Goal: Information Seeking & Learning: Learn about a topic

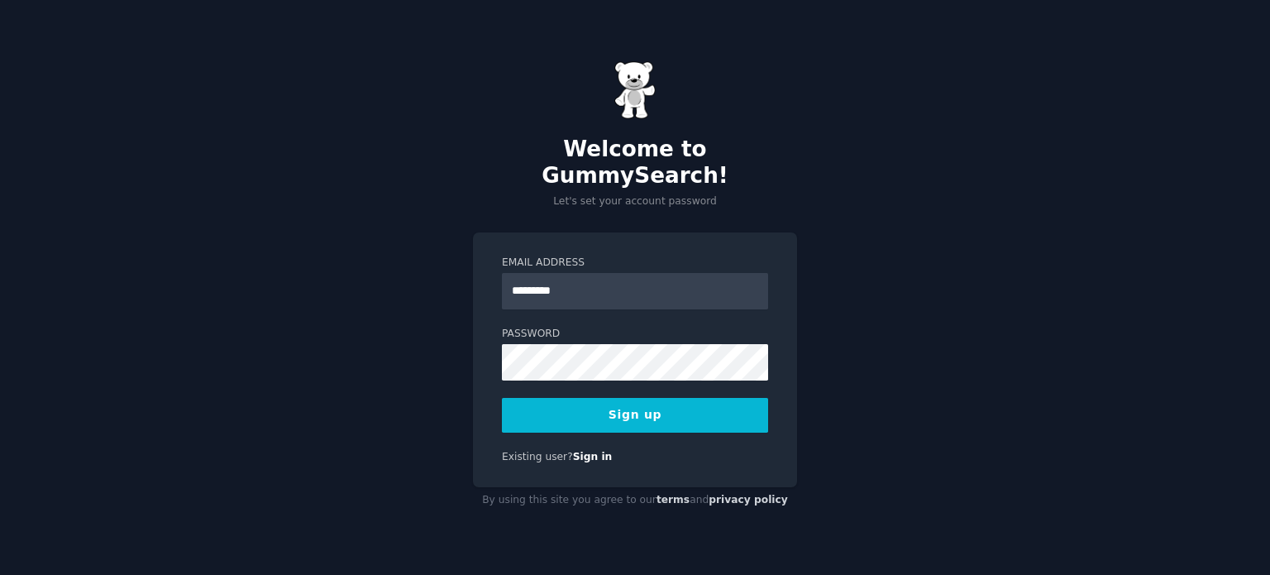
type input "**********"
click at [642, 403] on button "Sign up" at bounding box center [635, 415] width 266 height 35
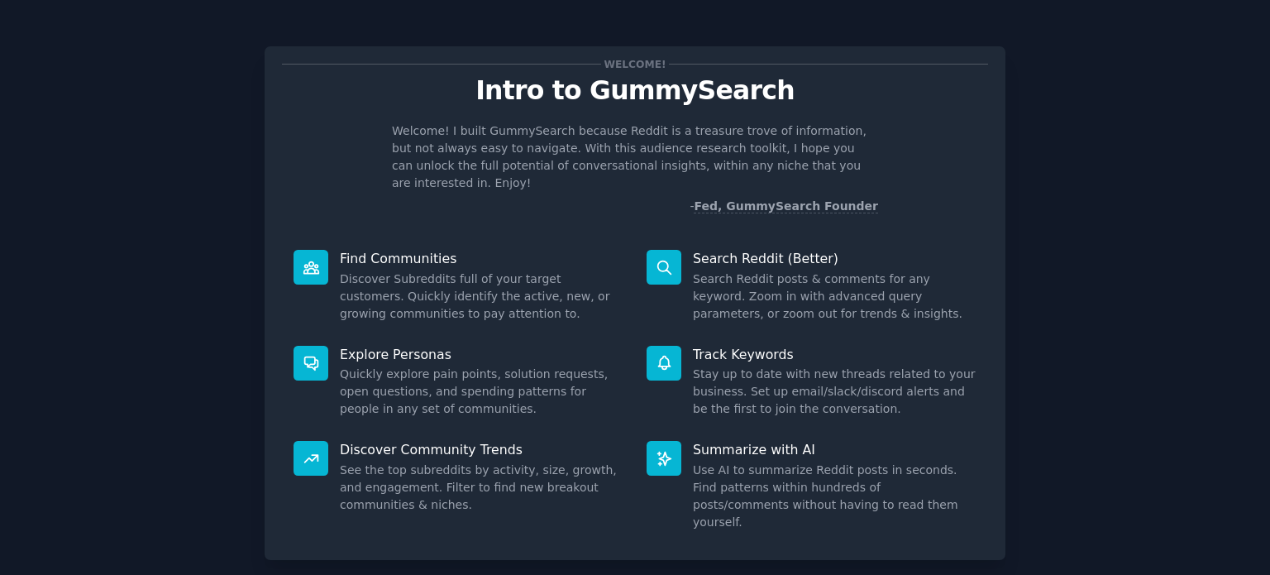
scroll to position [72, 0]
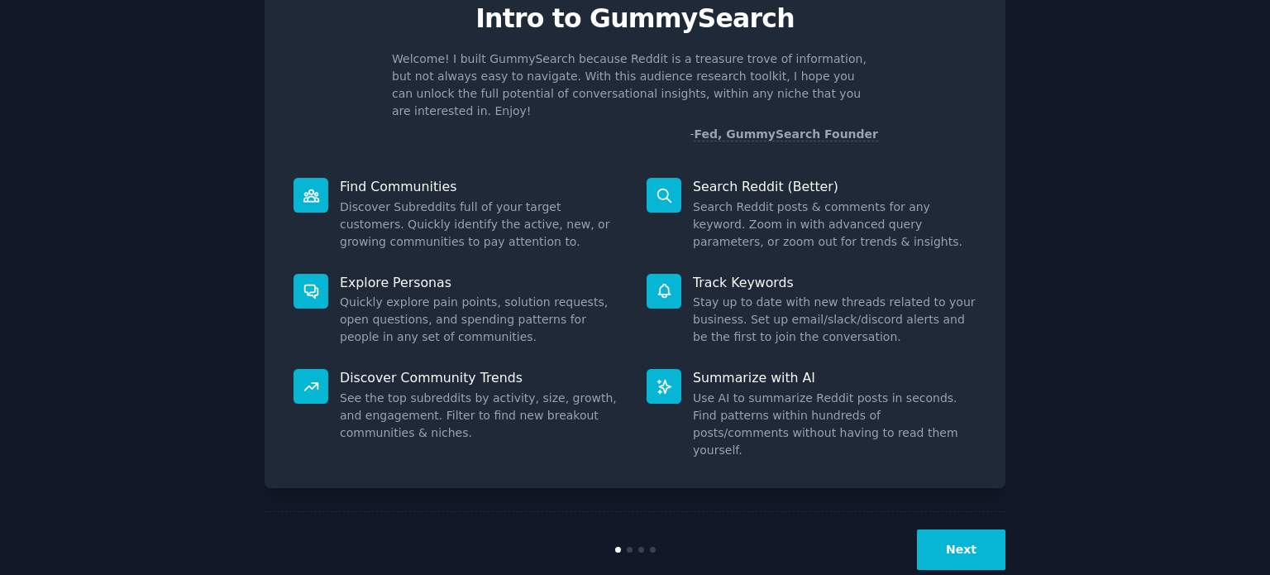
click at [962, 529] on button "Next" at bounding box center [961, 549] width 88 height 41
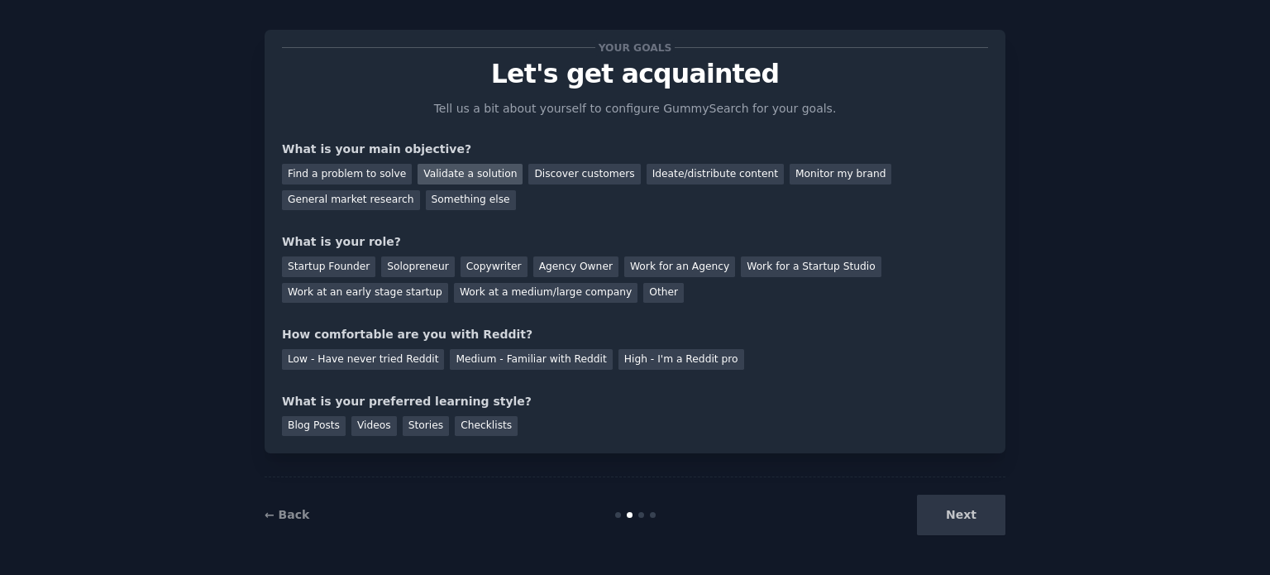
click at [429, 170] on div "Validate a solution" at bounding box center [470, 174] width 105 height 21
click at [540, 170] on div "Discover customers" at bounding box center [584, 174] width 112 height 21
click at [471, 177] on div "Validate a solution" at bounding box center [470, 174] width 105 height 21
click at [344, 270] on div "Startup Founder" at bounding box center [328, 266] width 93 height 21
click at [489, 361] on div "Medium - Familiar with Reddit" at bounding box center [531, 359] width 162 height 21
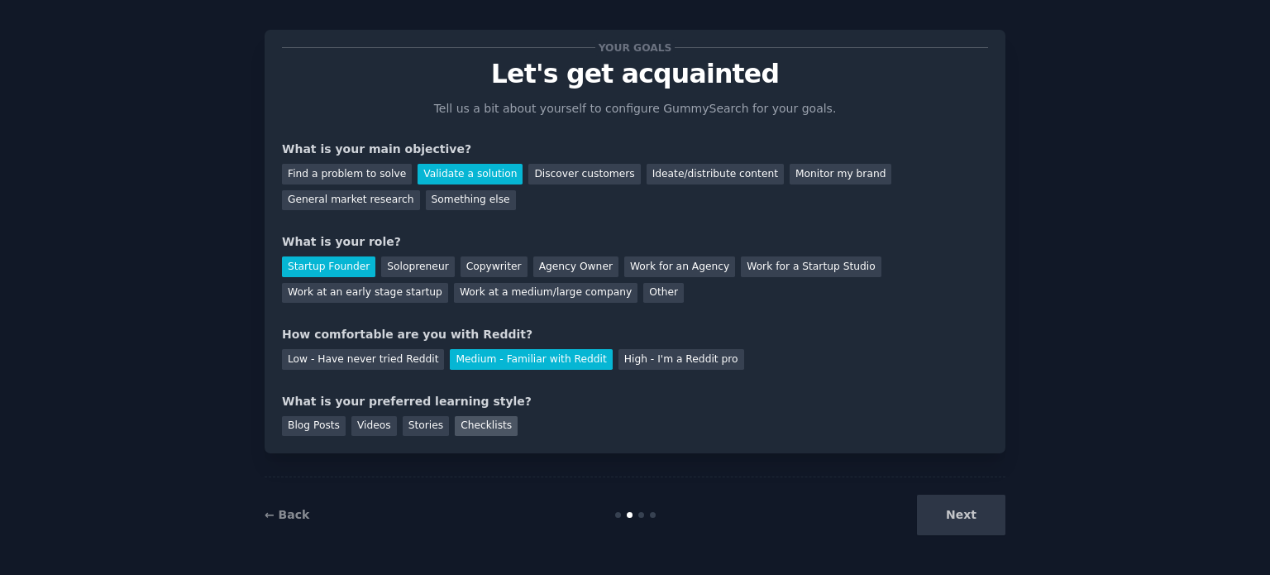
click at [459, 427] on div "Checklists" at bounding box center [486, 426] width 63 height 21
click at [937, 515] on button "Next" at bounding box center [961, 514] width 88 height 41
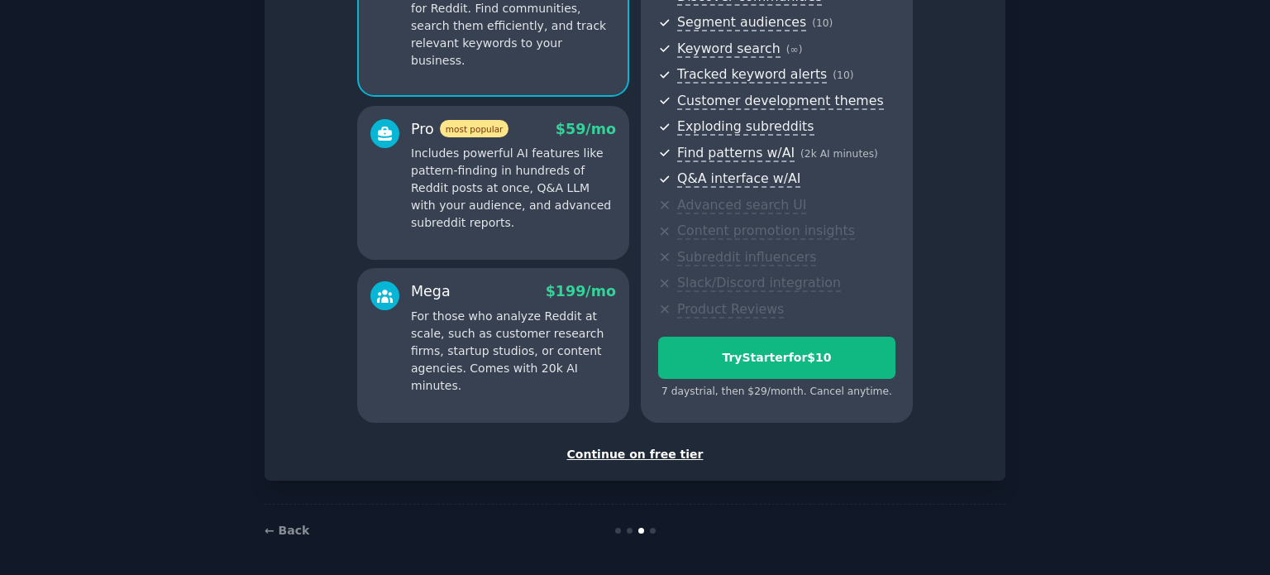
scroll to position [208, 0]
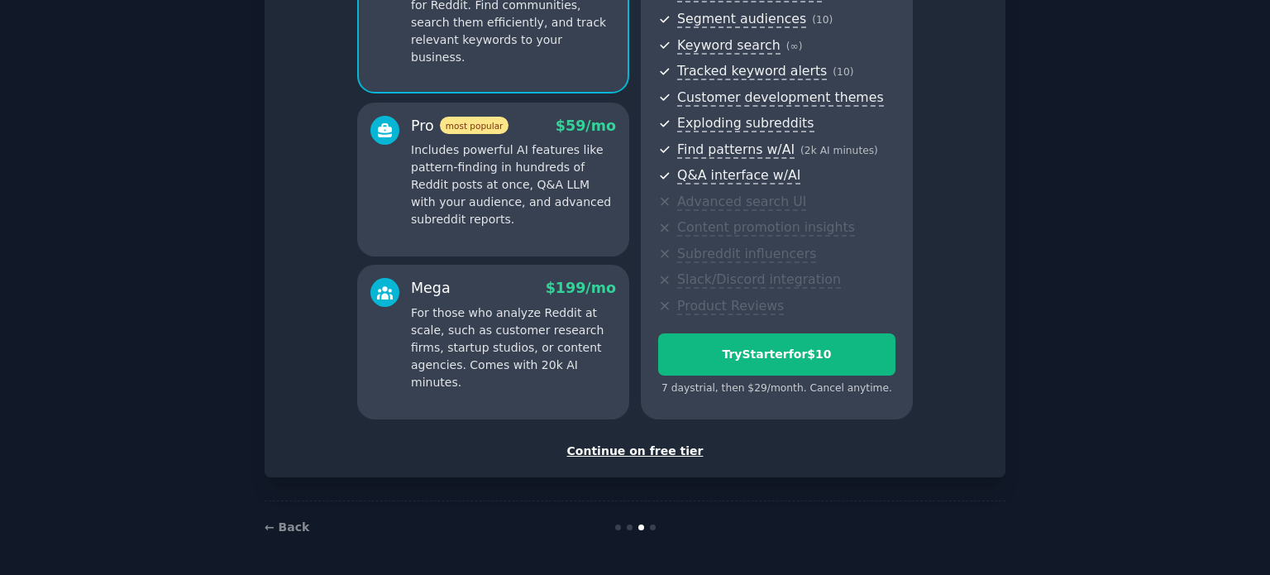
click at [680, 452] on div "Continue on free tier" at bounding box center [635, 450] width 706 height 17
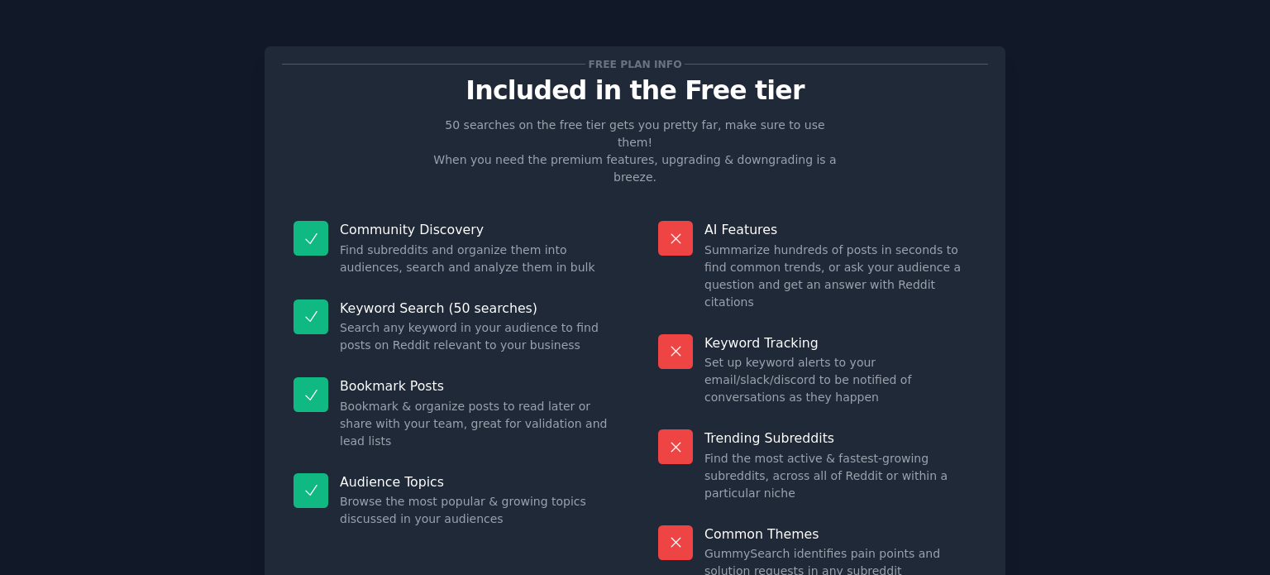
scroll to position [69, 0]
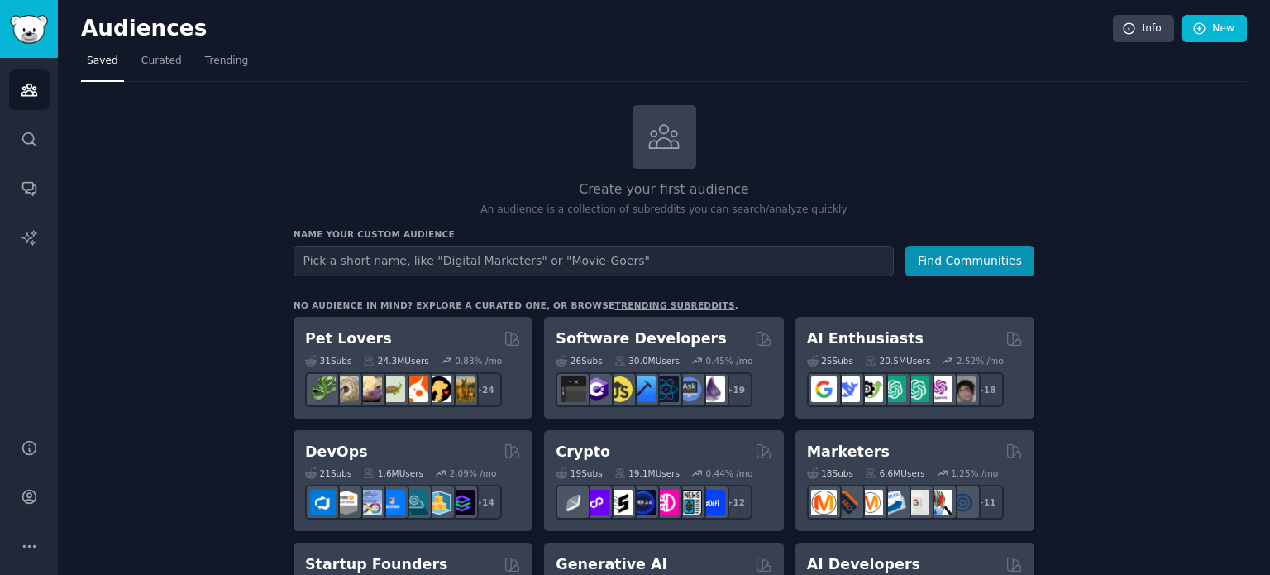
click at [380, 267] on input "text" at bounding box center [594, 261] width 600 height 31
click at [152, 56] on span "Curated" at bounding box center [161, 61] width 41 height 15
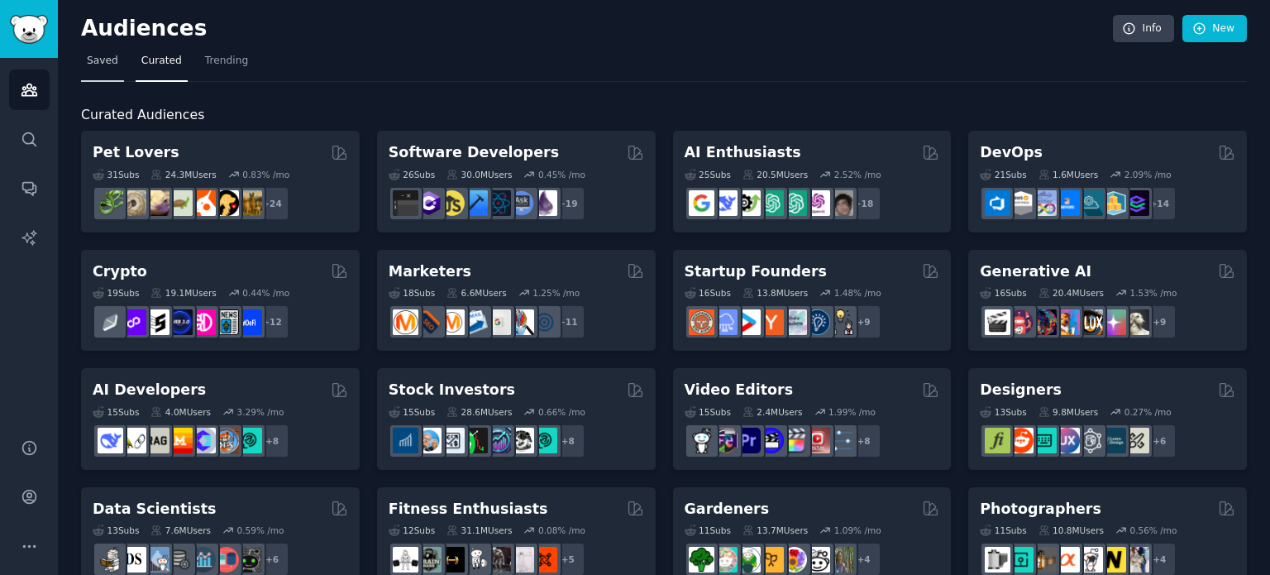
click at [84, 66] on link "Saved" at bounding box center [102, 65] width 43 height 34
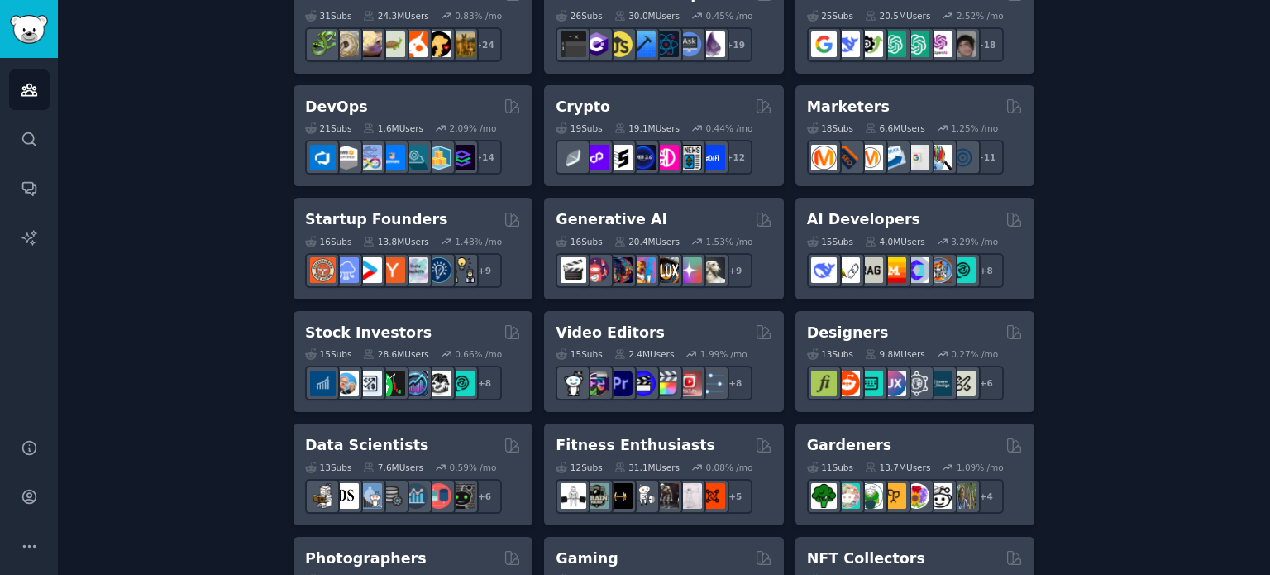
scroll to position [339, 0]
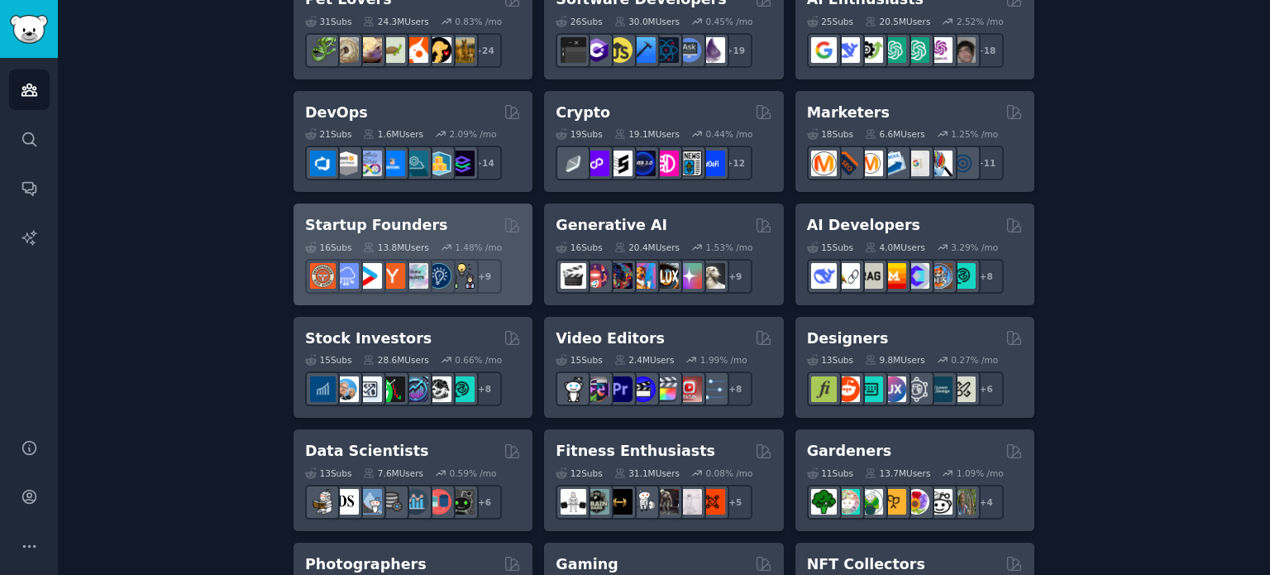
click at [467, 228] on div "Startup Founders" at bounding box center [413, 225] width 216 height 21
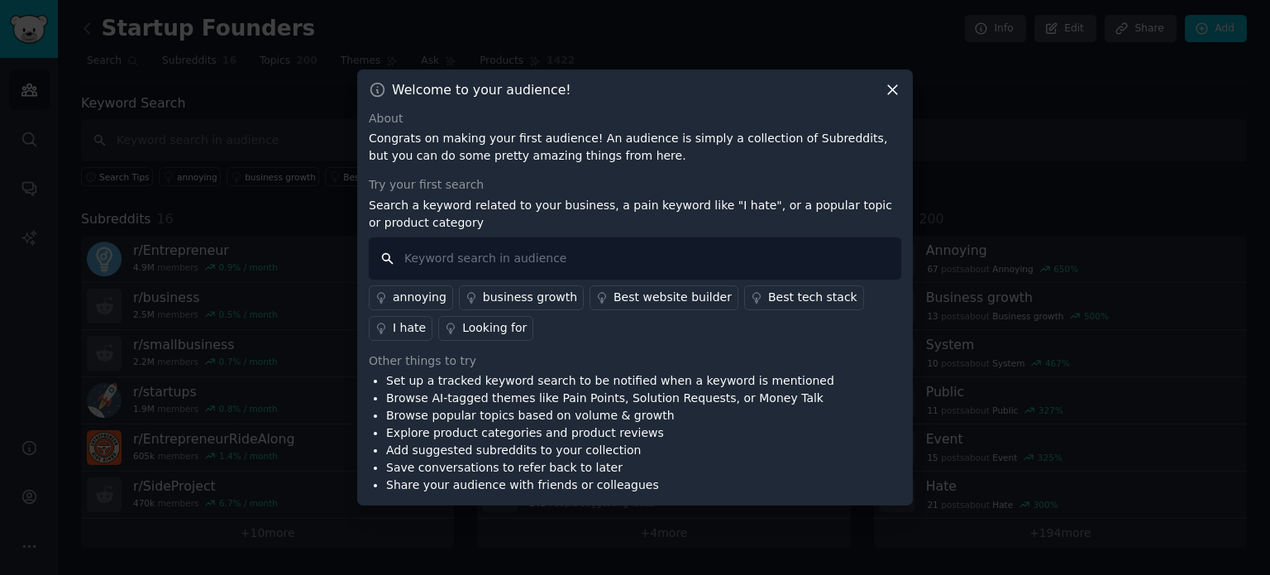
click at [462, 251] on input "text" at bounding box center [635, 258] width 532 height 42
click at [462, 333] on div "Looking for" at bounding box center [494, 327] width 64 height 17
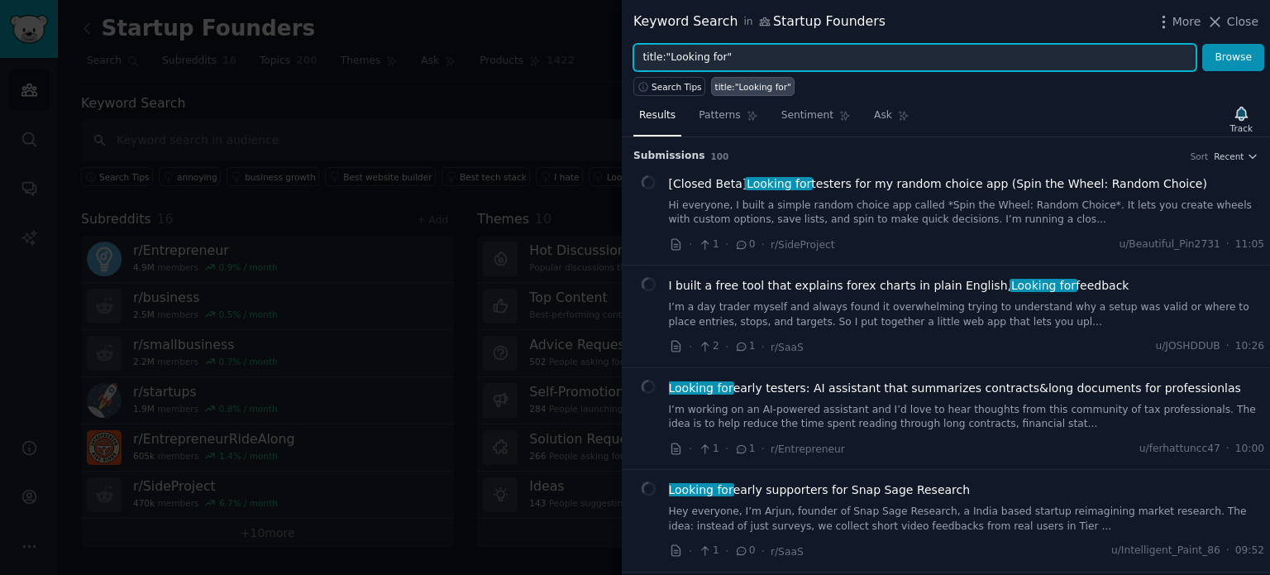
click at [817, 58] on input "title:"Looking for"" at bounding box center [914, 58] width 563 height 28
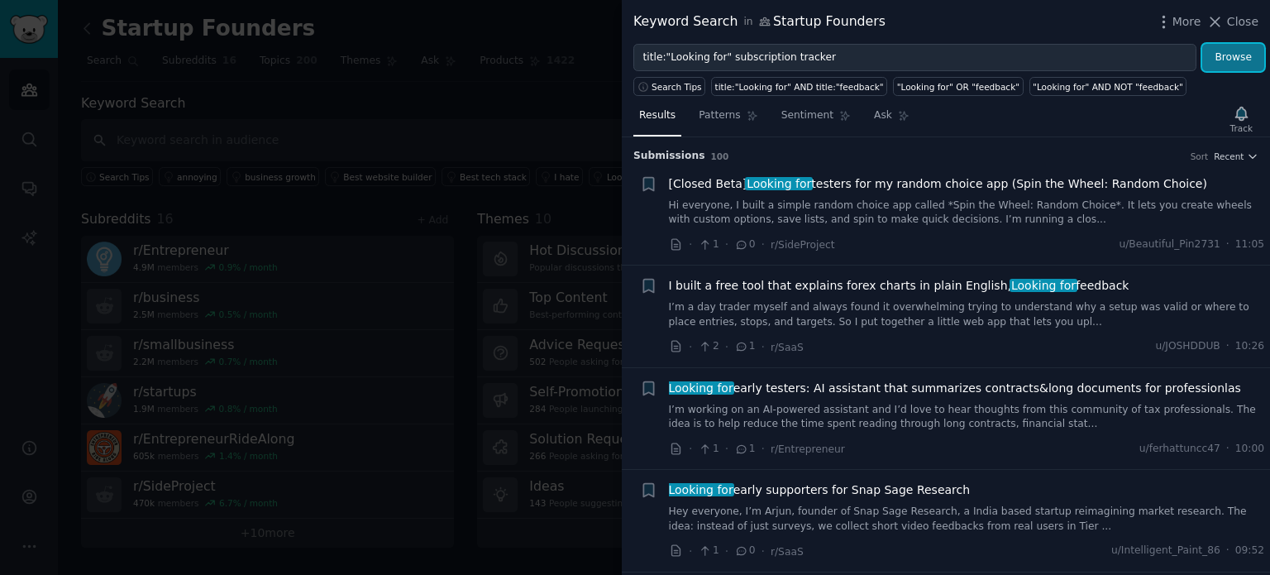
click at [1227, 55] on button "Browse" at bounding box center [1233, 58] width 62 height 28
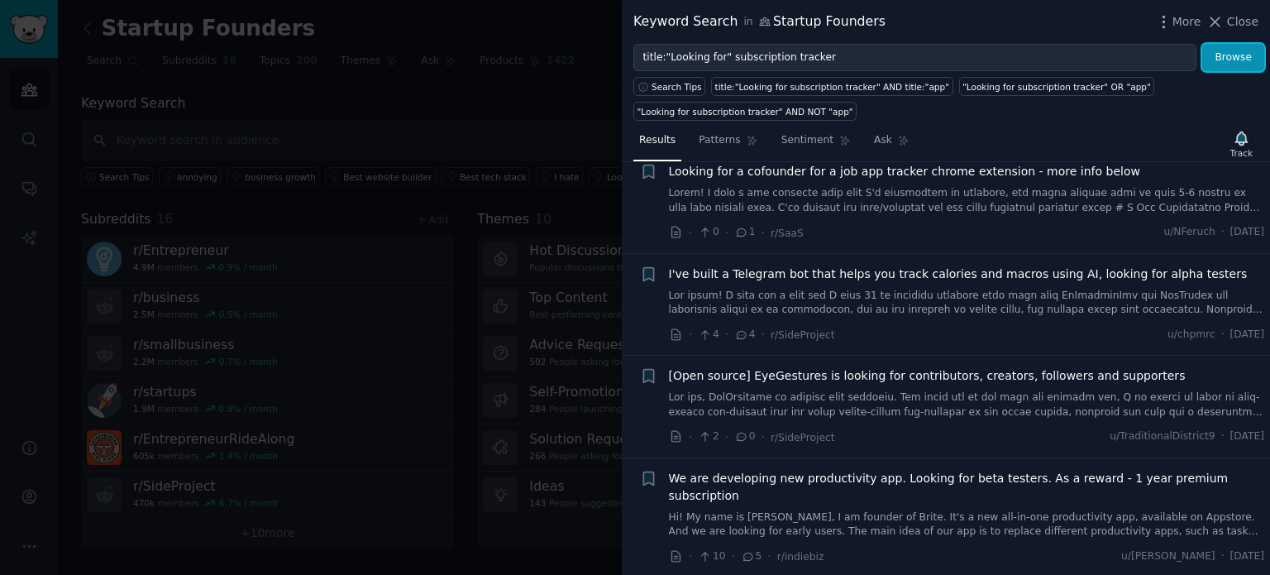
scroll to position [579, 0]
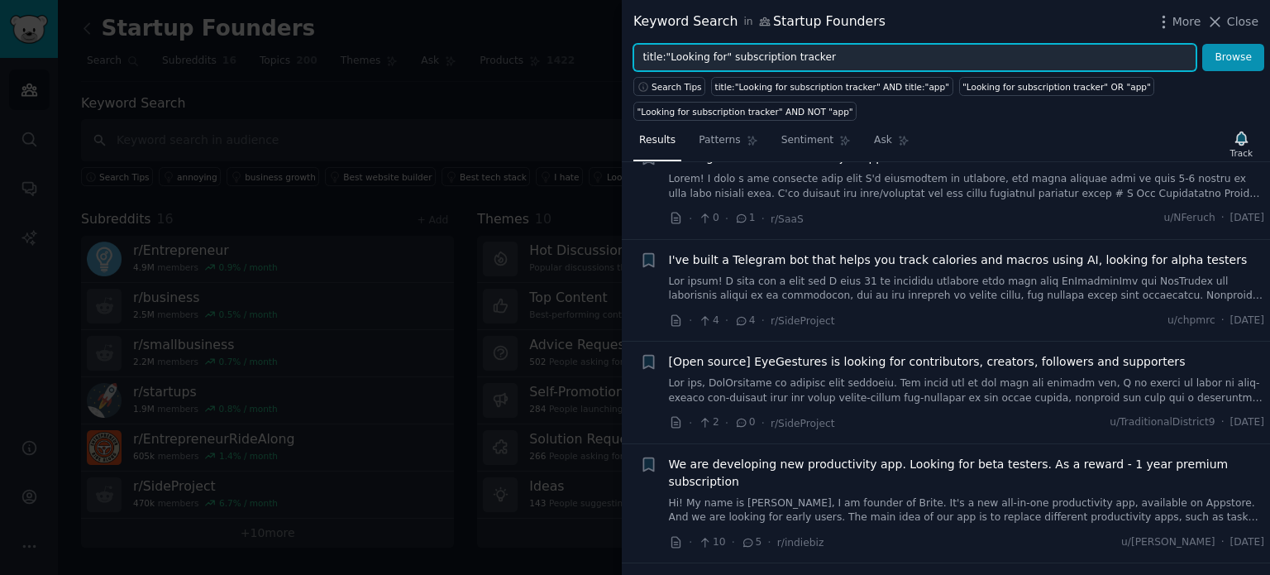
drag, startPoint x: 725, startPoint y: 52, endPoint x: 545, endPoint y: 58, distance: 180.3
click at [545, 58] on div "Keyword Search in Startup Founders More Close title:"Looking for" subscription …" at bounding box center [635, 287] width 1270 height 575
drag, startPoint x: 766, startPoint y: 55, endPoint x: 700, endPoint y: 50, distance: 65.5
click at [700, 50] on input "subscription tracker" at bounding box center [914, 58] width 563 height 28
type input "subscription management"
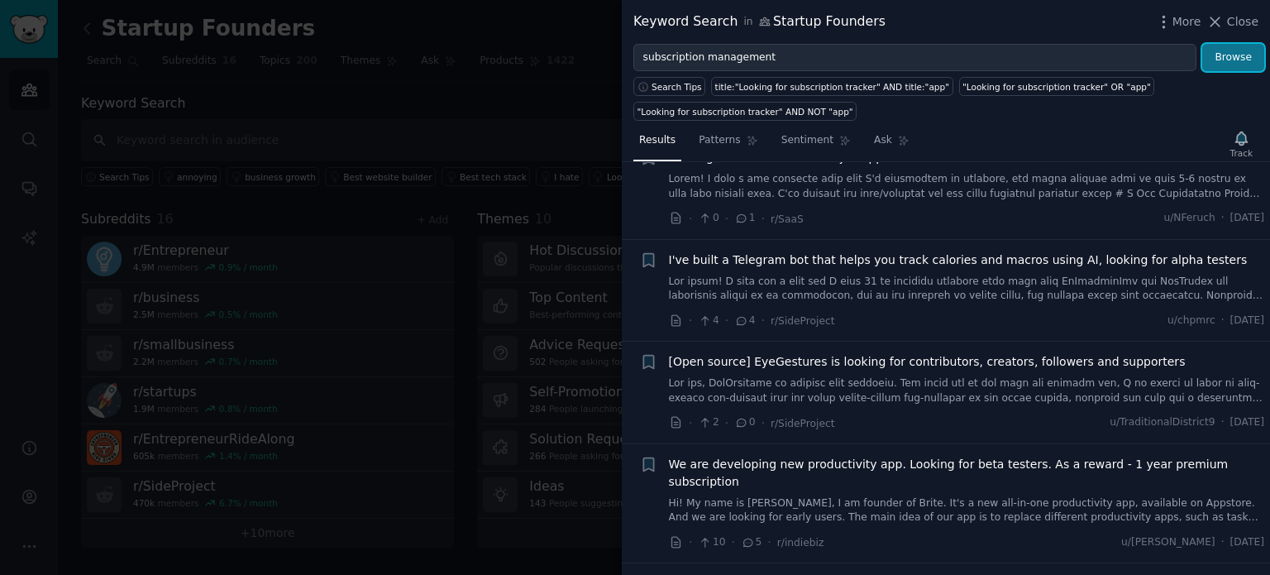
click at [1234, 56] on button "Browse" at bounding box center [1233, 58] width 62 height 28
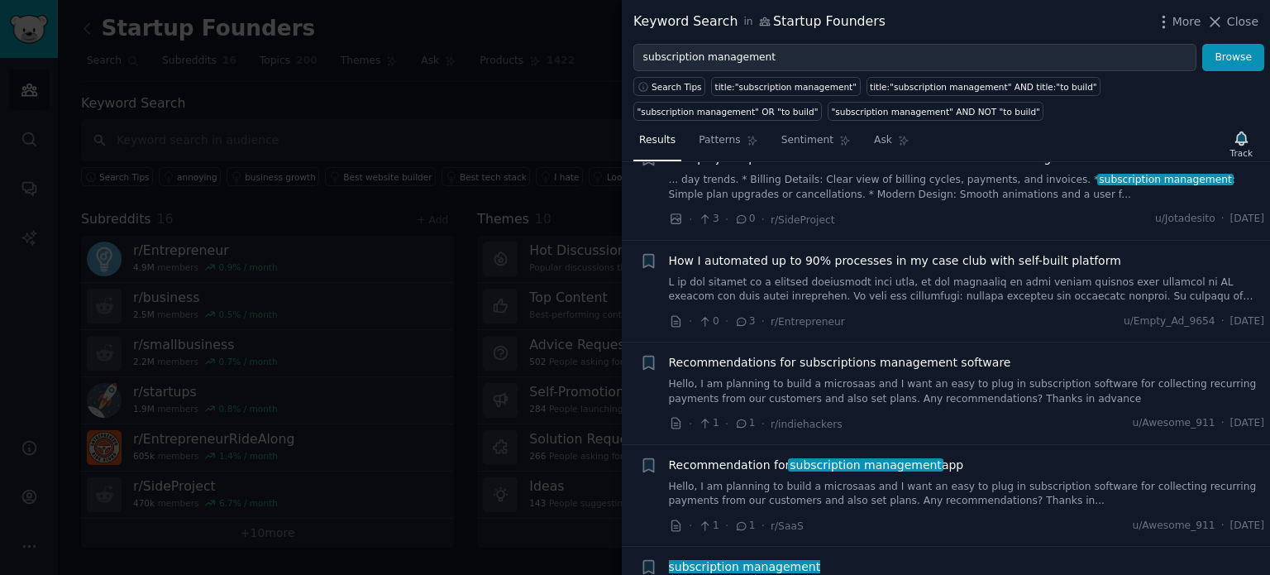
scroll to position [992, 0]
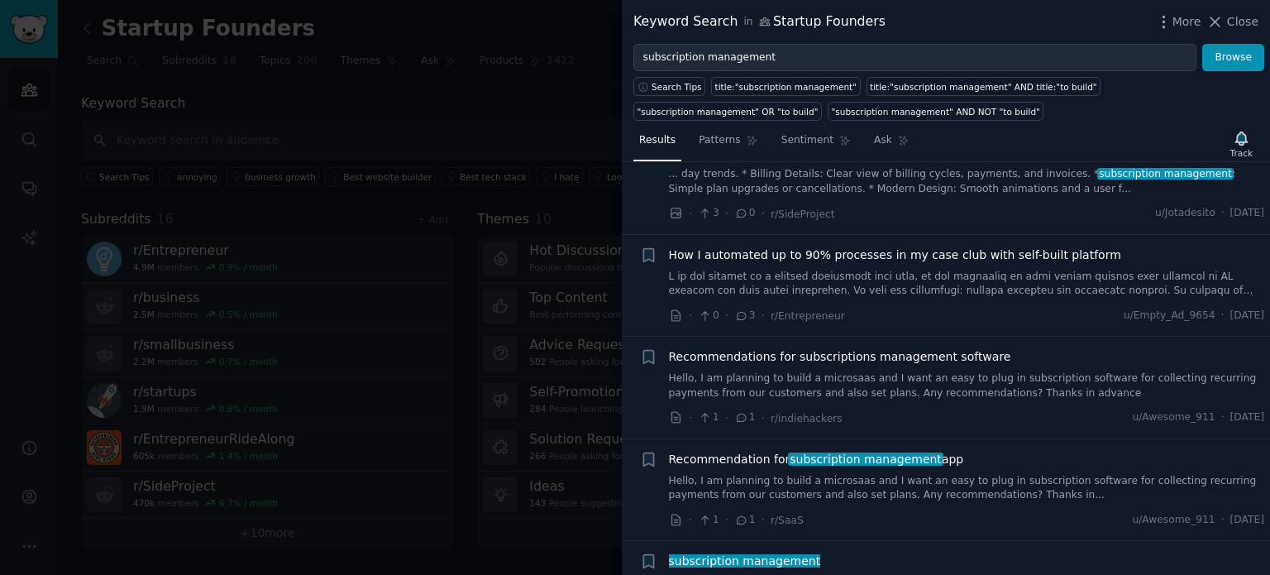
drag, startPoint x: 900, startPoint y: 338, endPoint x: 810, endPoint y: 337, distance: 90.1
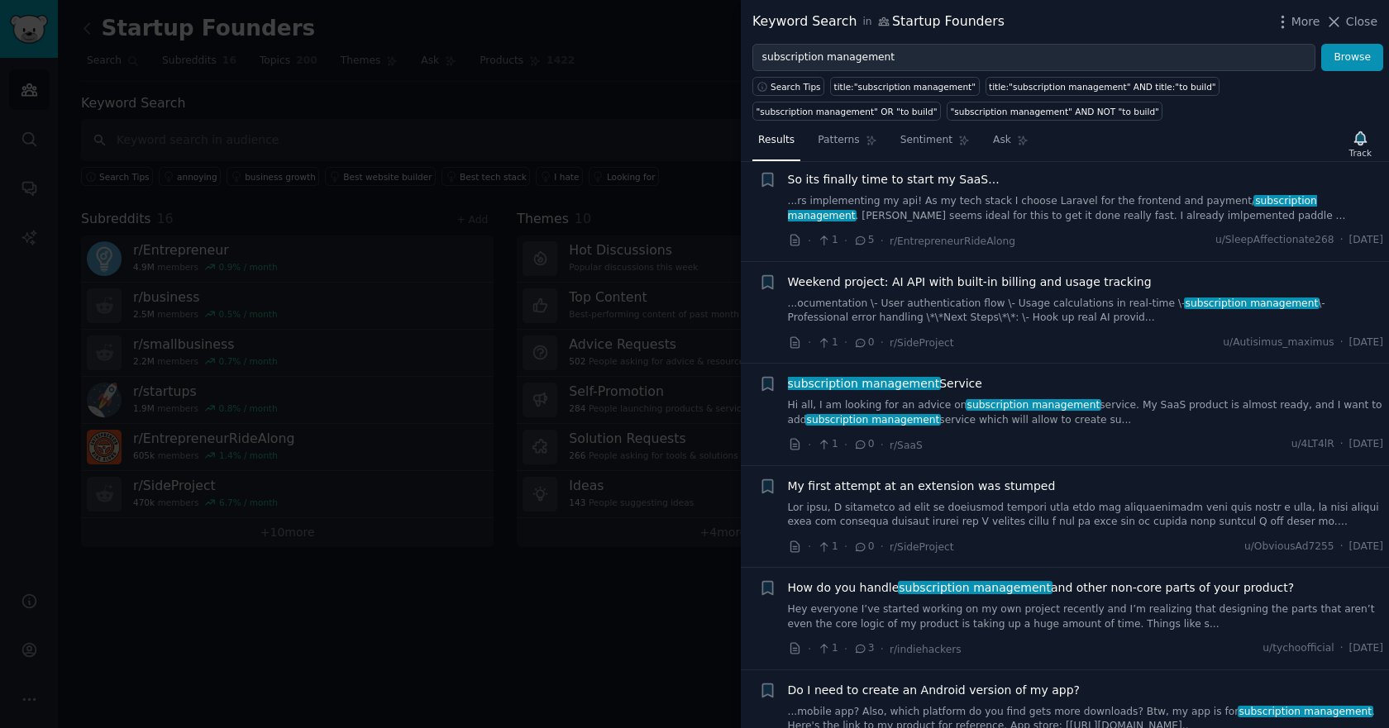
scroll to position [1571, 0]
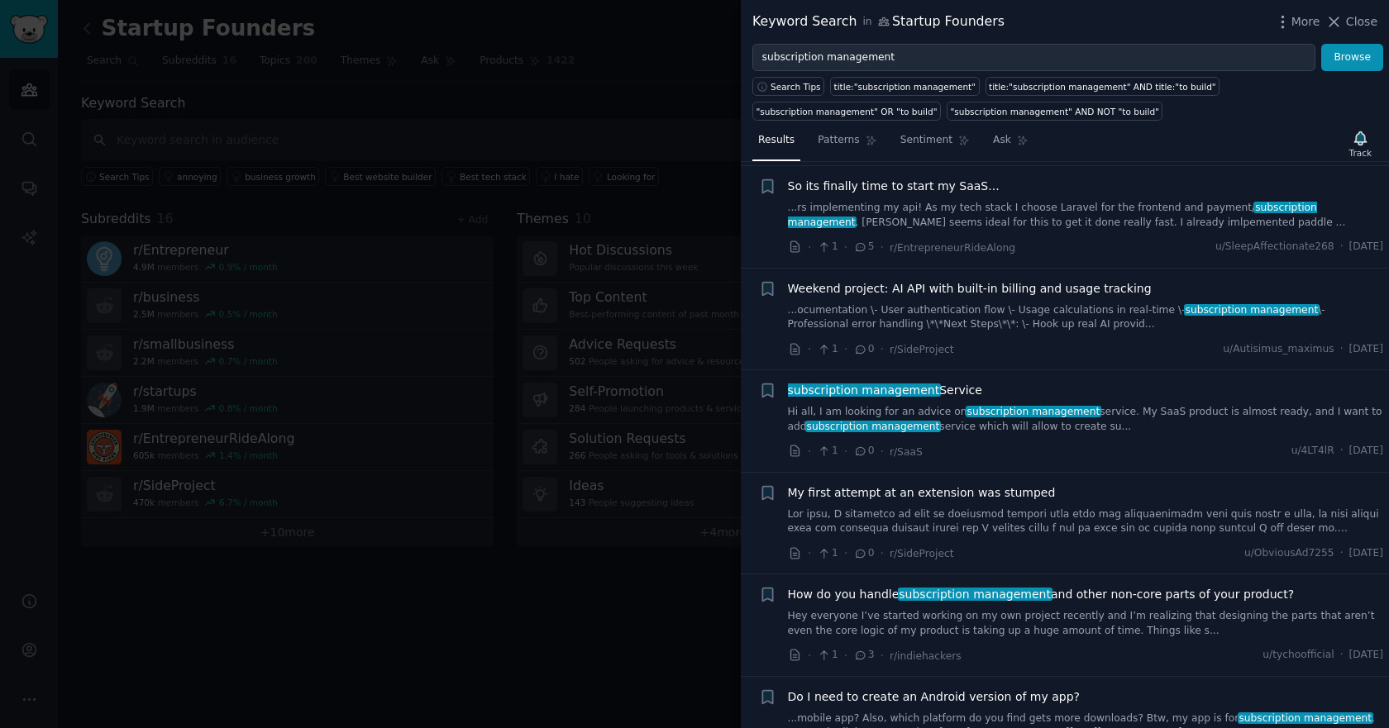
click at [848, 384] on span "subscription management" at bounding box center [863, 390] width 155 height 13
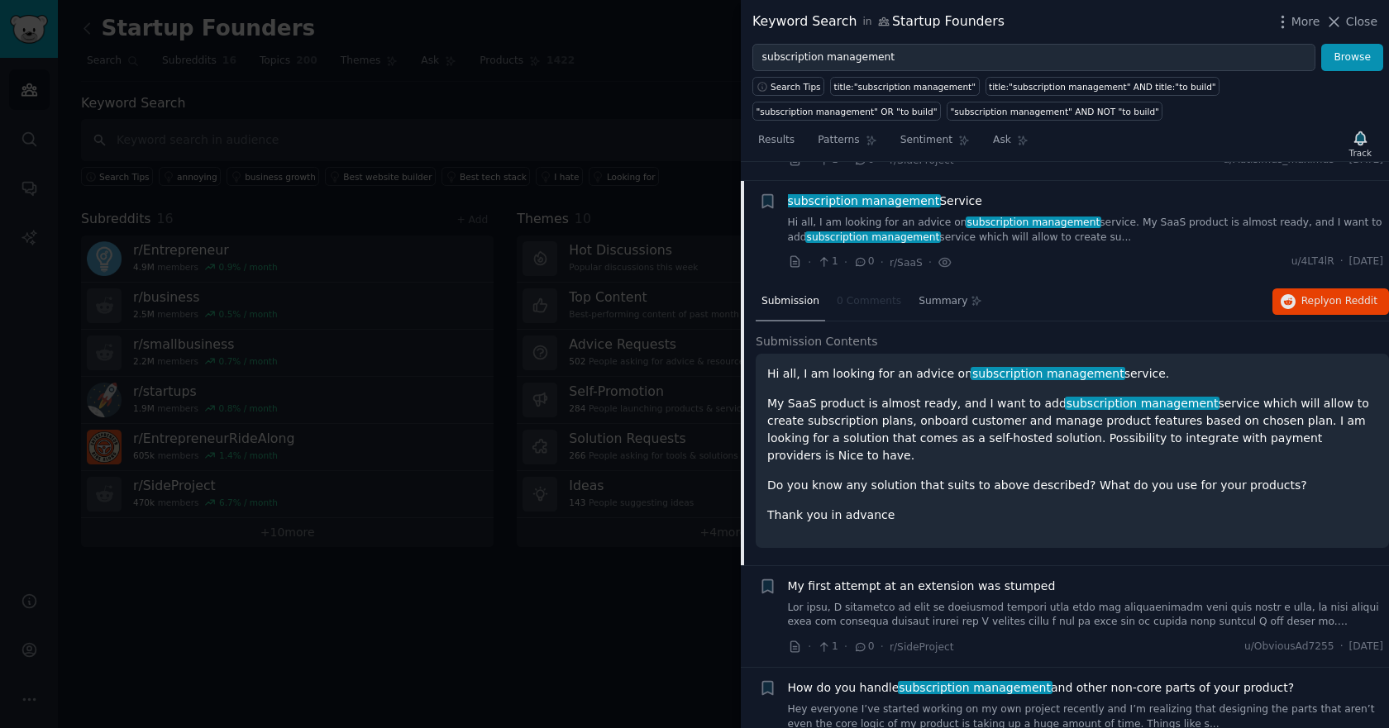
scroll to position [1762, 0]
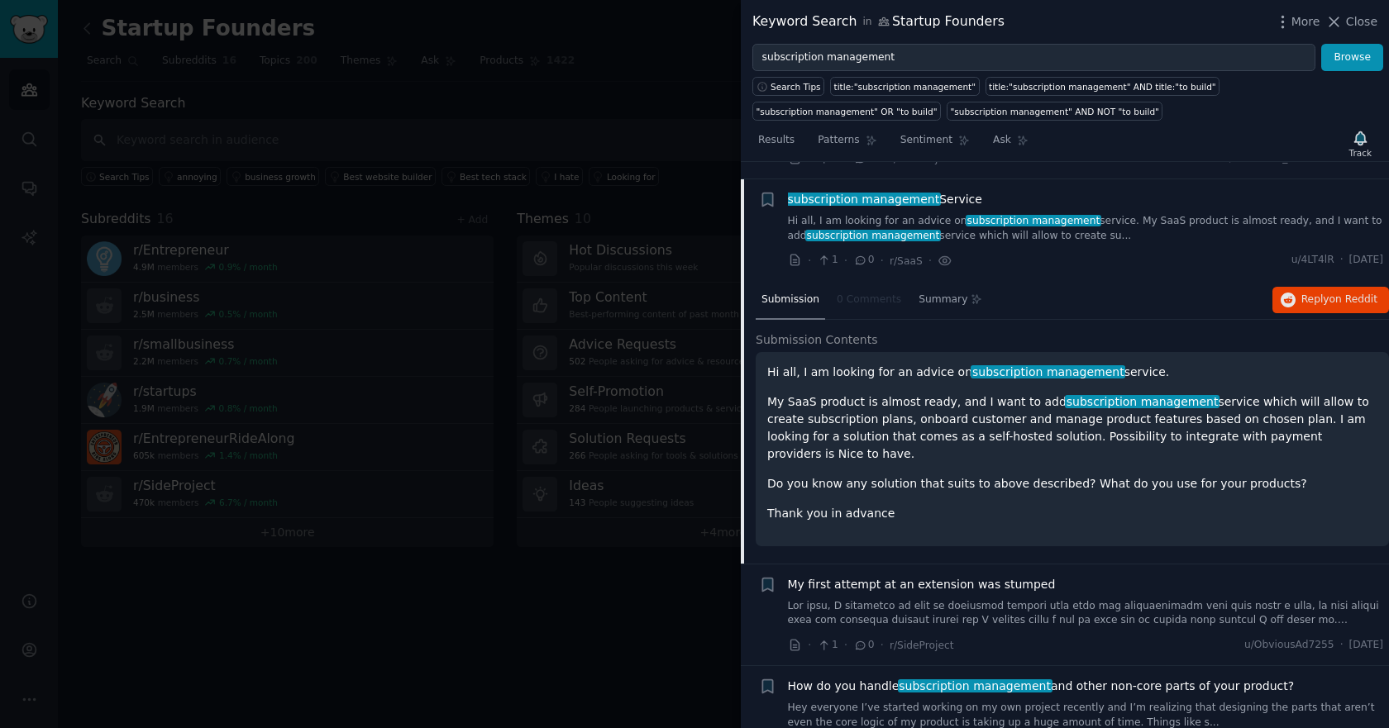
click at [1057, 365] on span "subscription management" at bounding box center [1048, 371] width 155 height 13
click at [1269, 293] on span "Reply on Reddit" at bounding box center [1339, 300] width 76 height 15
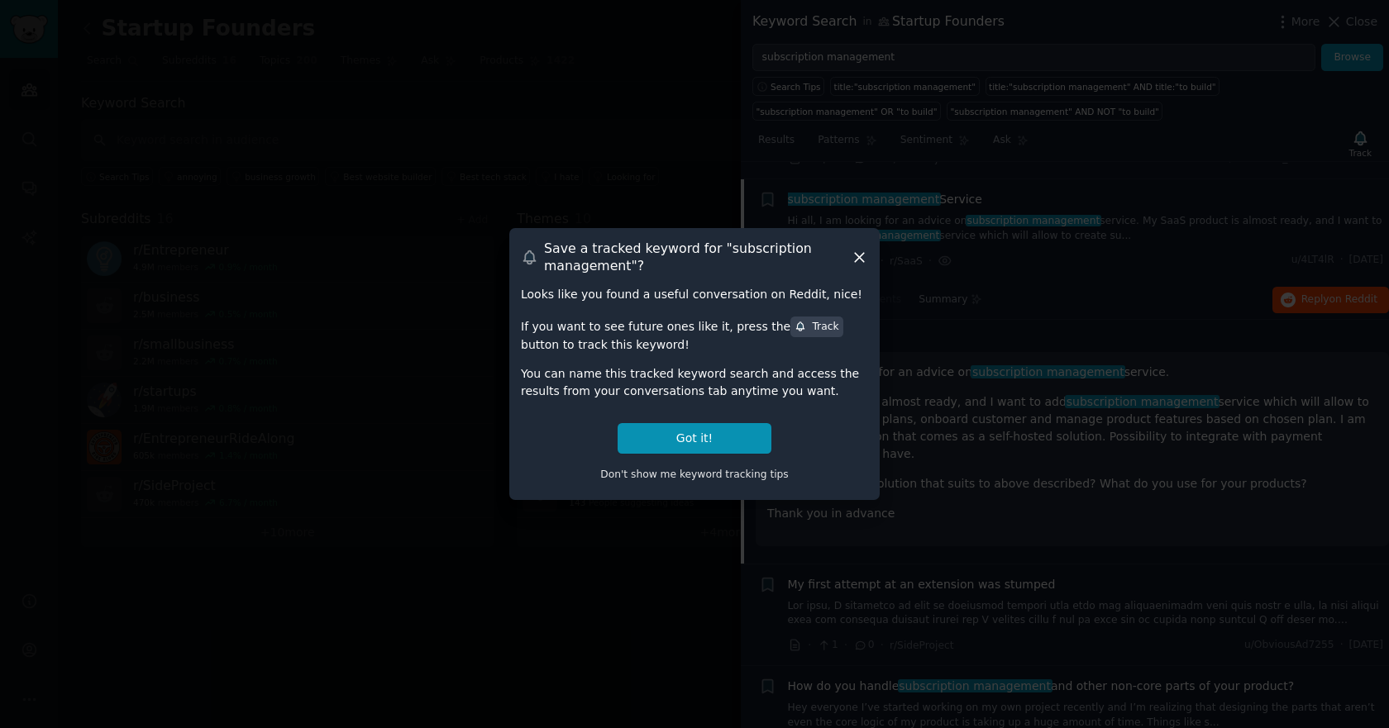
click at [859, 260] on icon at bounding box center [859, 257] width 17 height 17
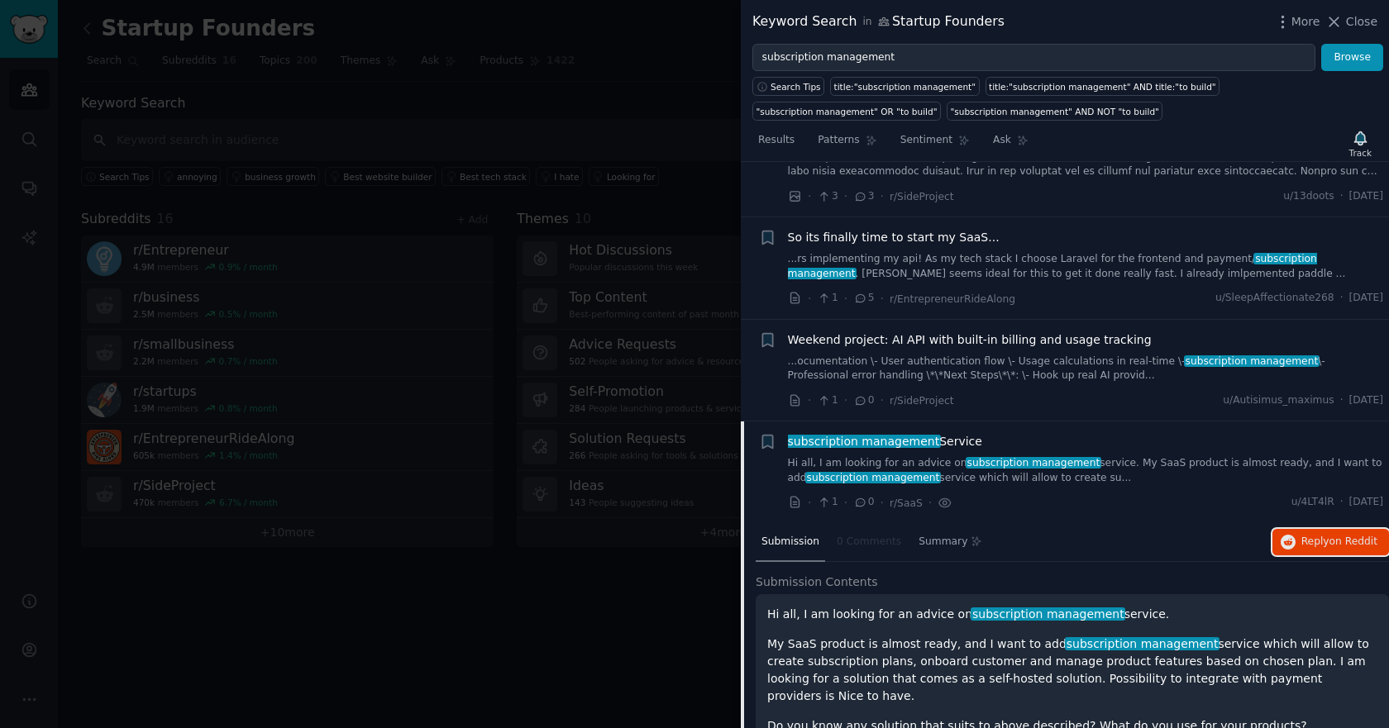
scroll to position [1514, 0]
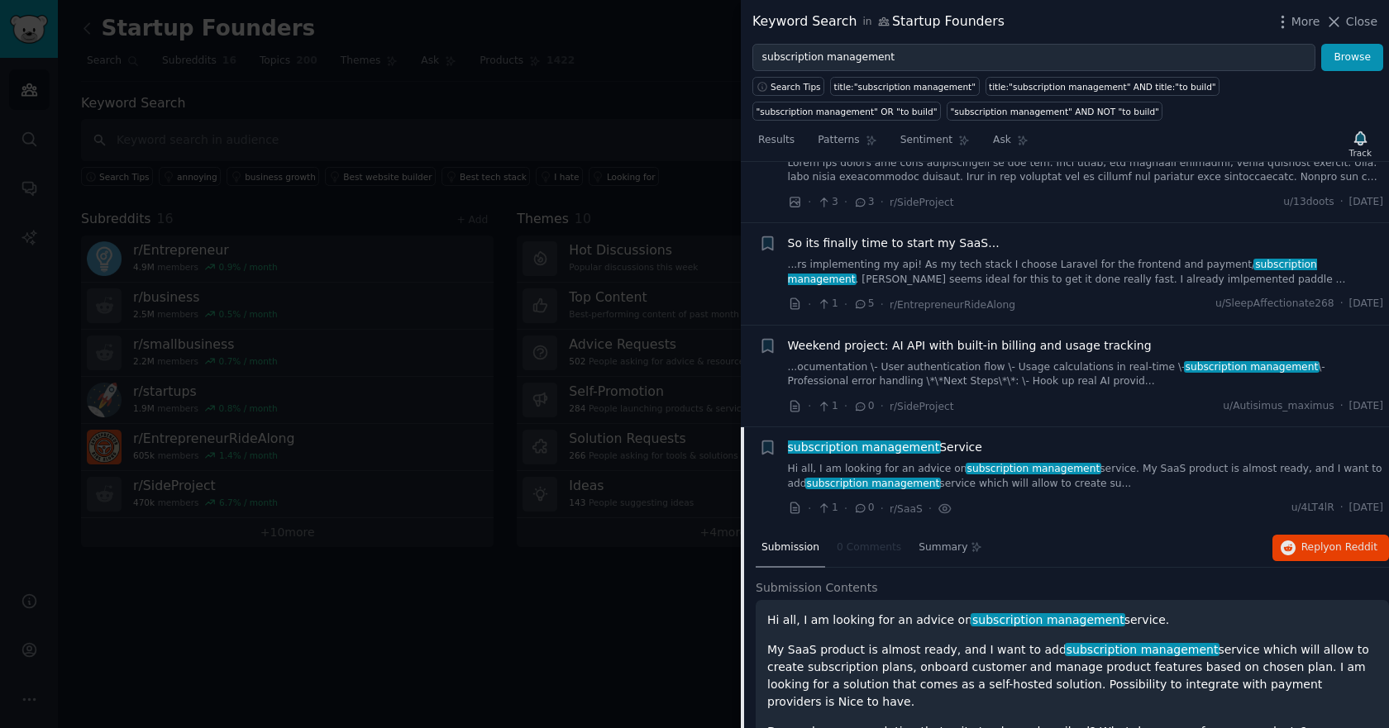
click at [989, 360] on link "...ocumentation \- User authentication flow \- Usage calculations in real-time …" at bounding box center [1086, 374] width 596 height 29
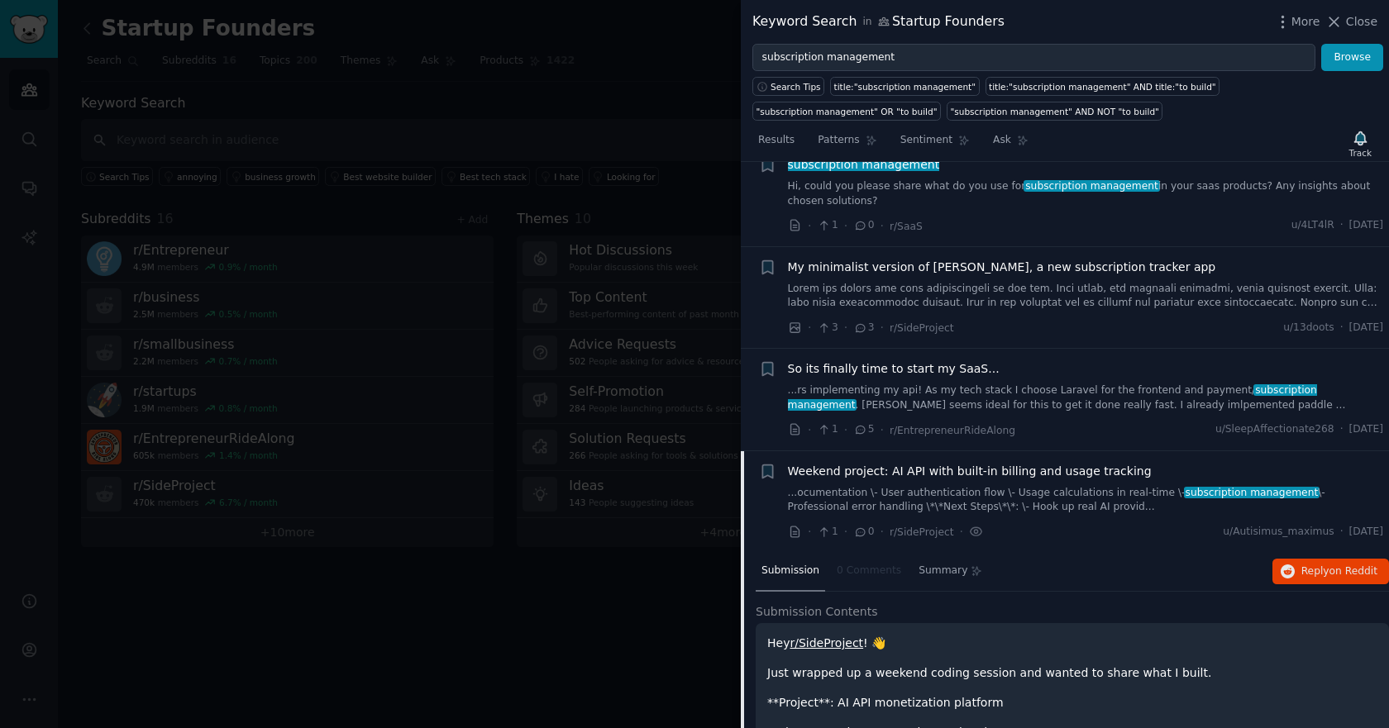
scroll to position [1247, 0]
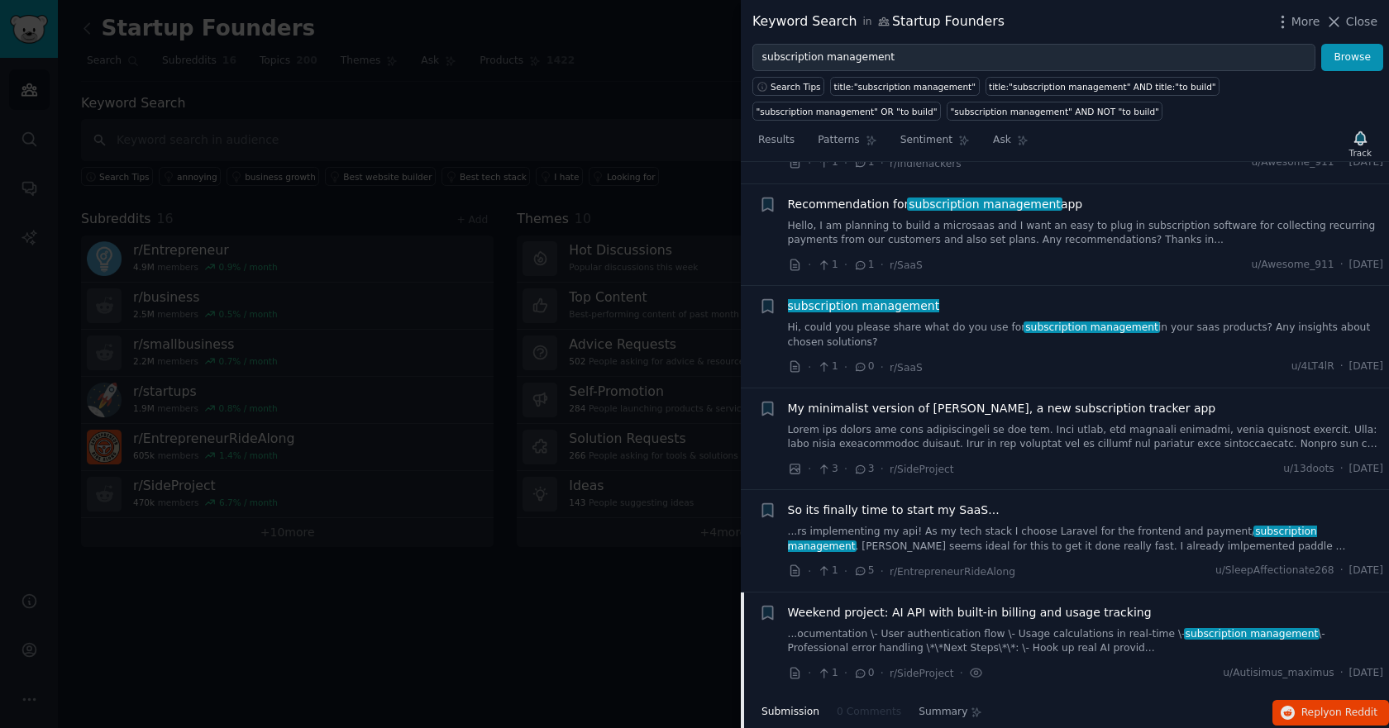
click at [884, 423] on link at bounding box center [1086, 437] width 596 height 29
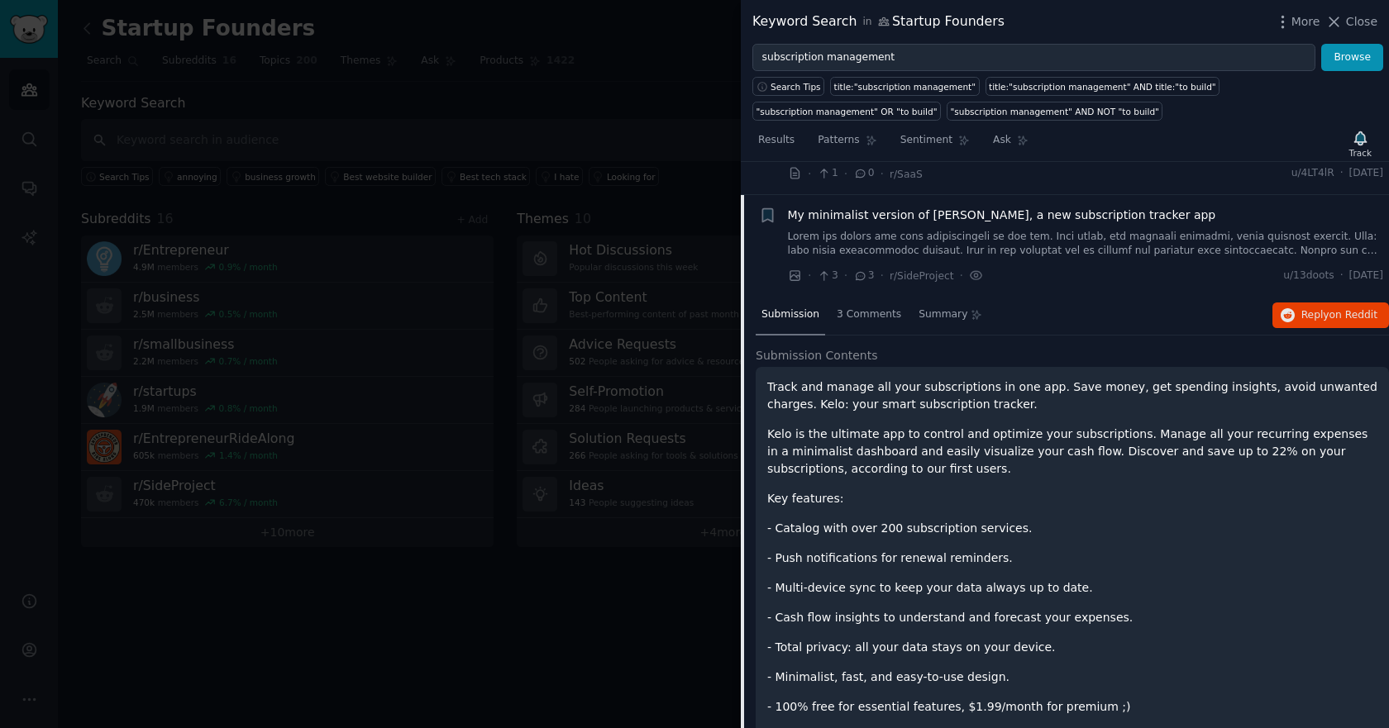
scroll to position [1373, 0]
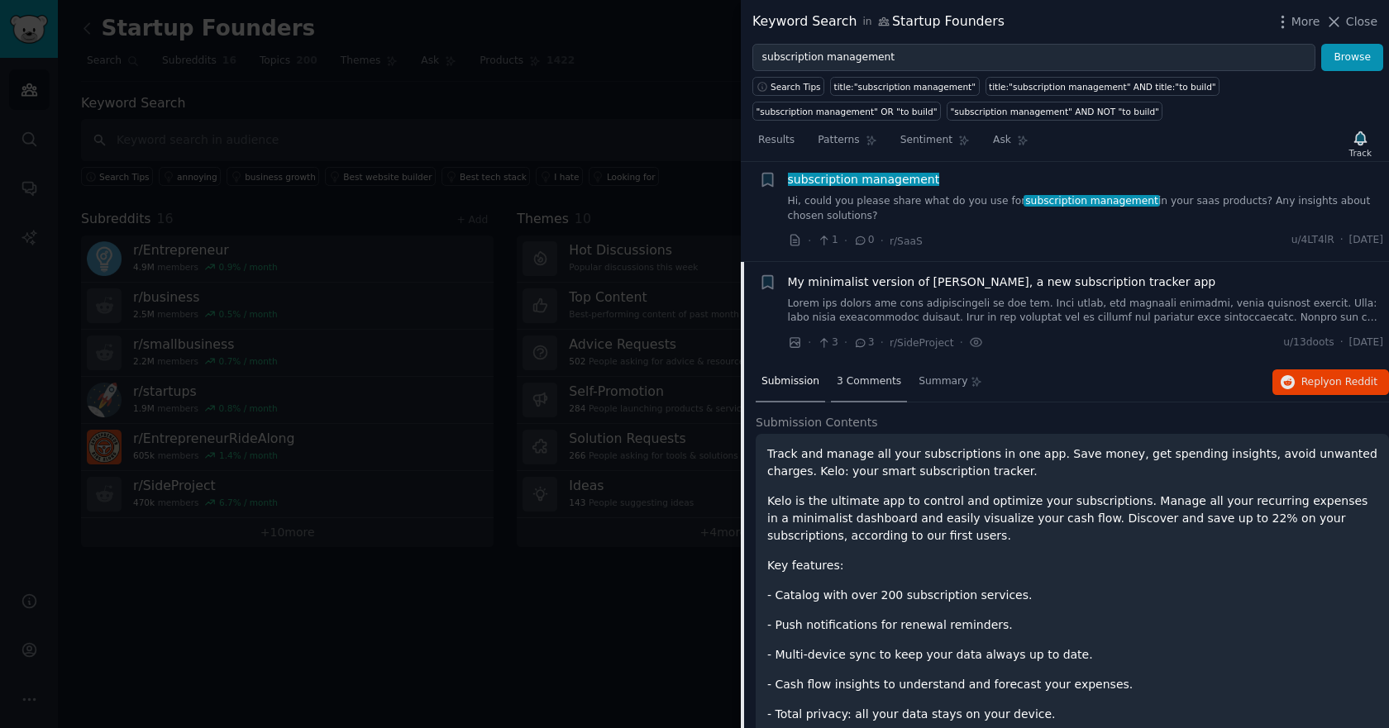
click at [855, 375] on span "3 Comments" at bounding box center [869, 382] width 64 height 15
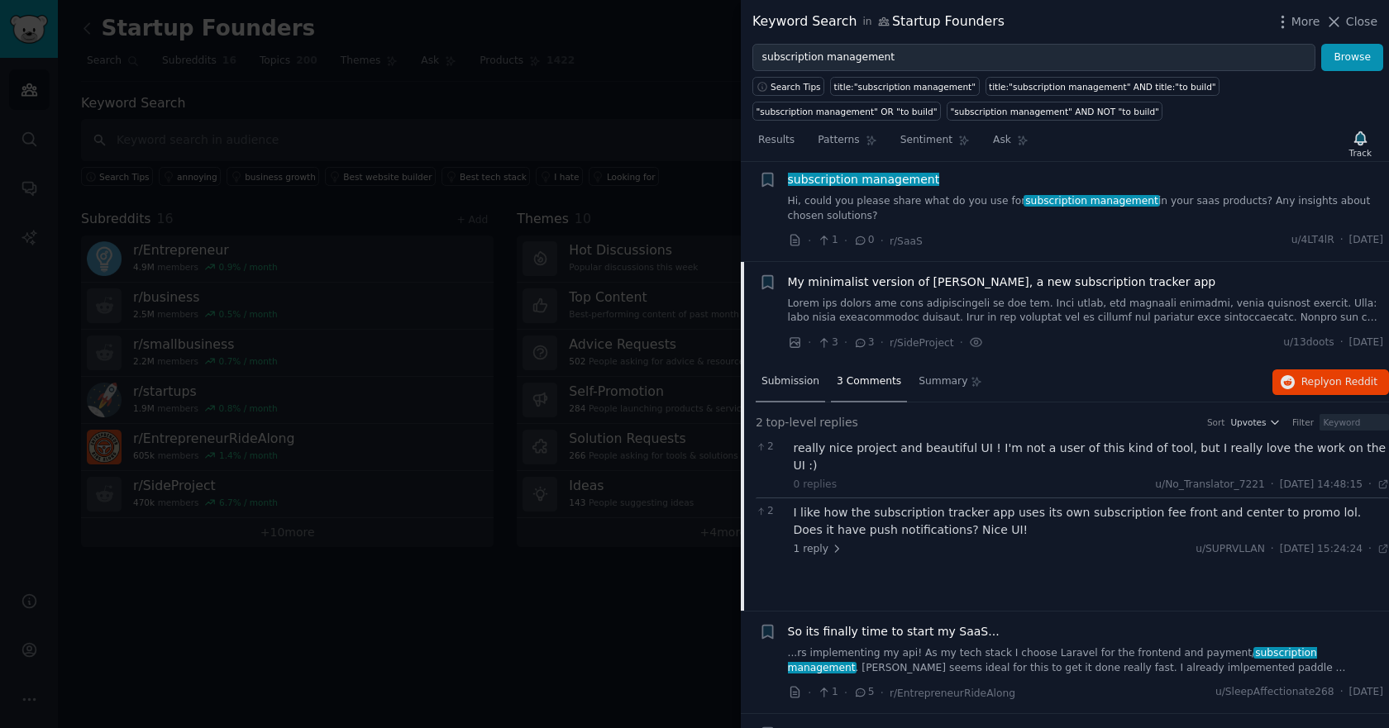
click at [791, 375] on span "Submission" at bounding box center [790, 382] width 58 height 15
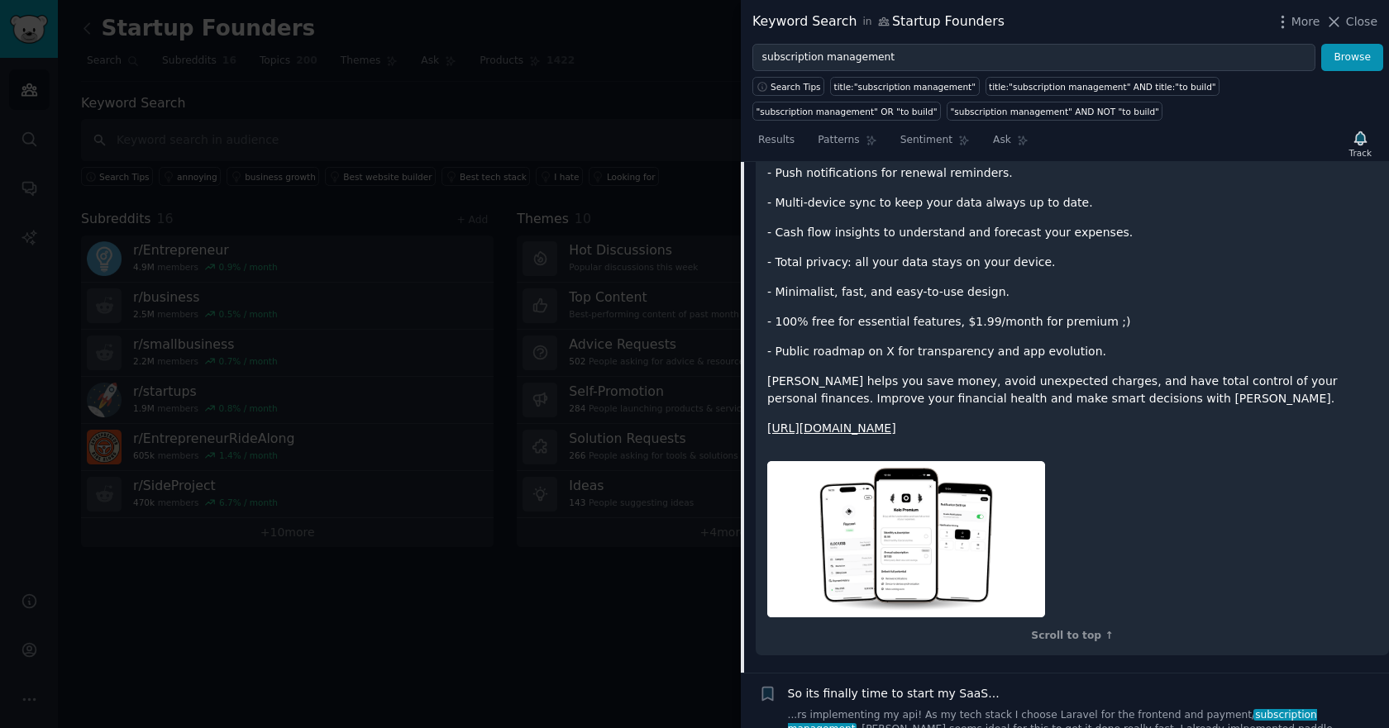
scroll to position [1869, 0]
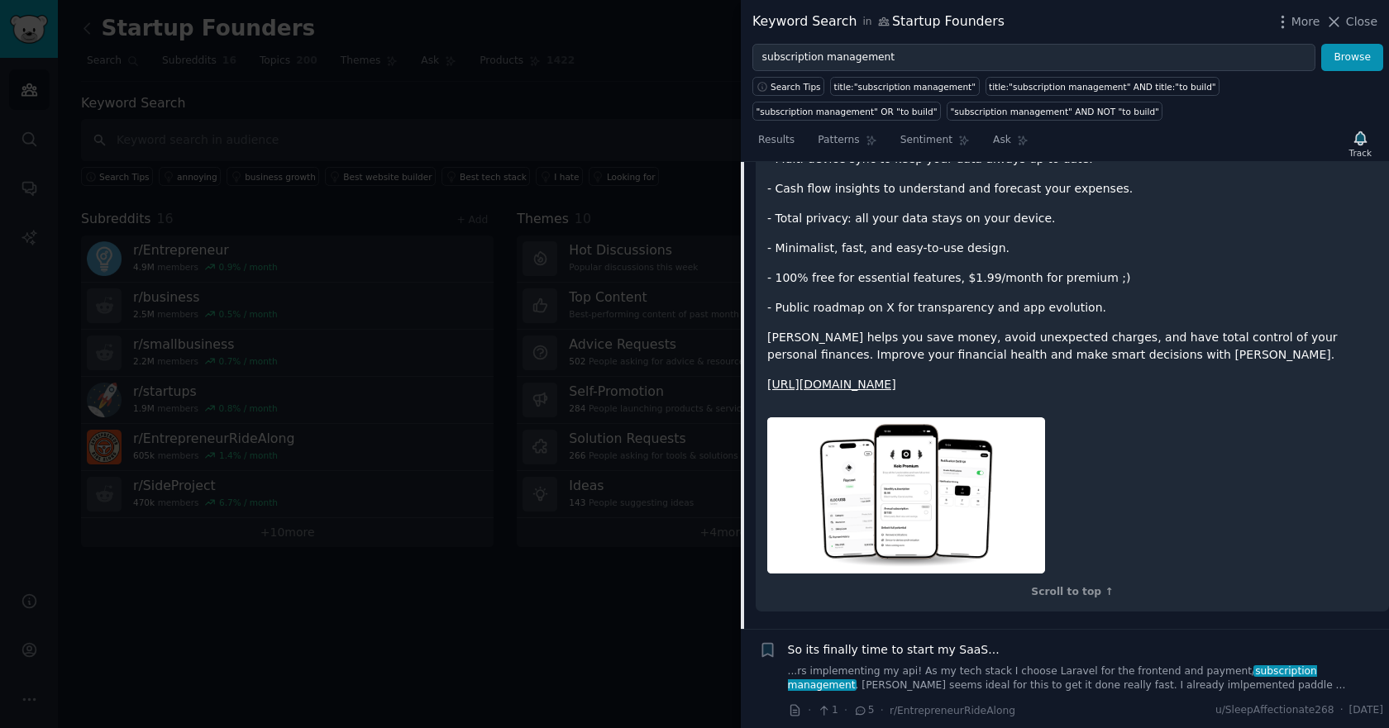
click at [896, 378] on link "https://apps.apple.com/us/app/kelo-subscriptions-finances/id6744532763" at bounding box center [831, 384] width 129 height 13
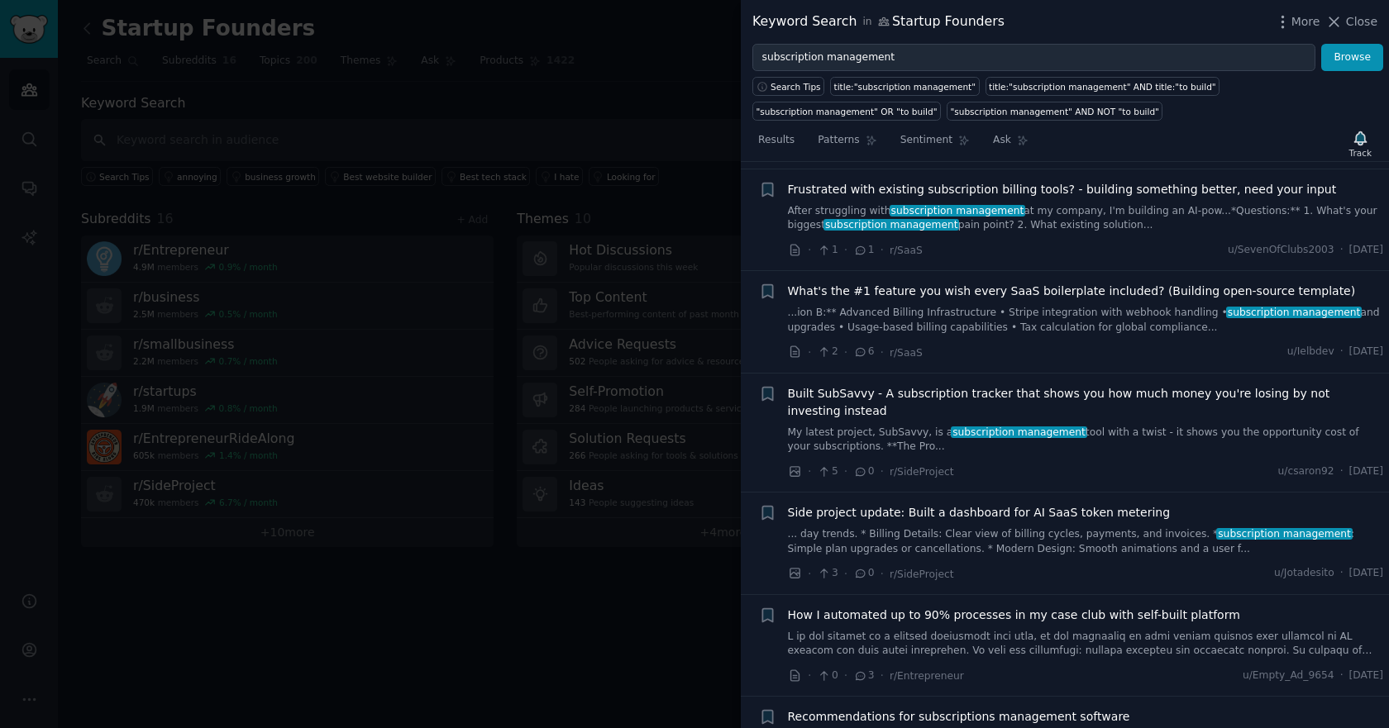
scroll to position [629, 0]
click at [871, 428] on link "My latest project, SubSavvy, is a subscription management tool with a twist - i…" at bounding box center [1086, 442] width 596 height 29
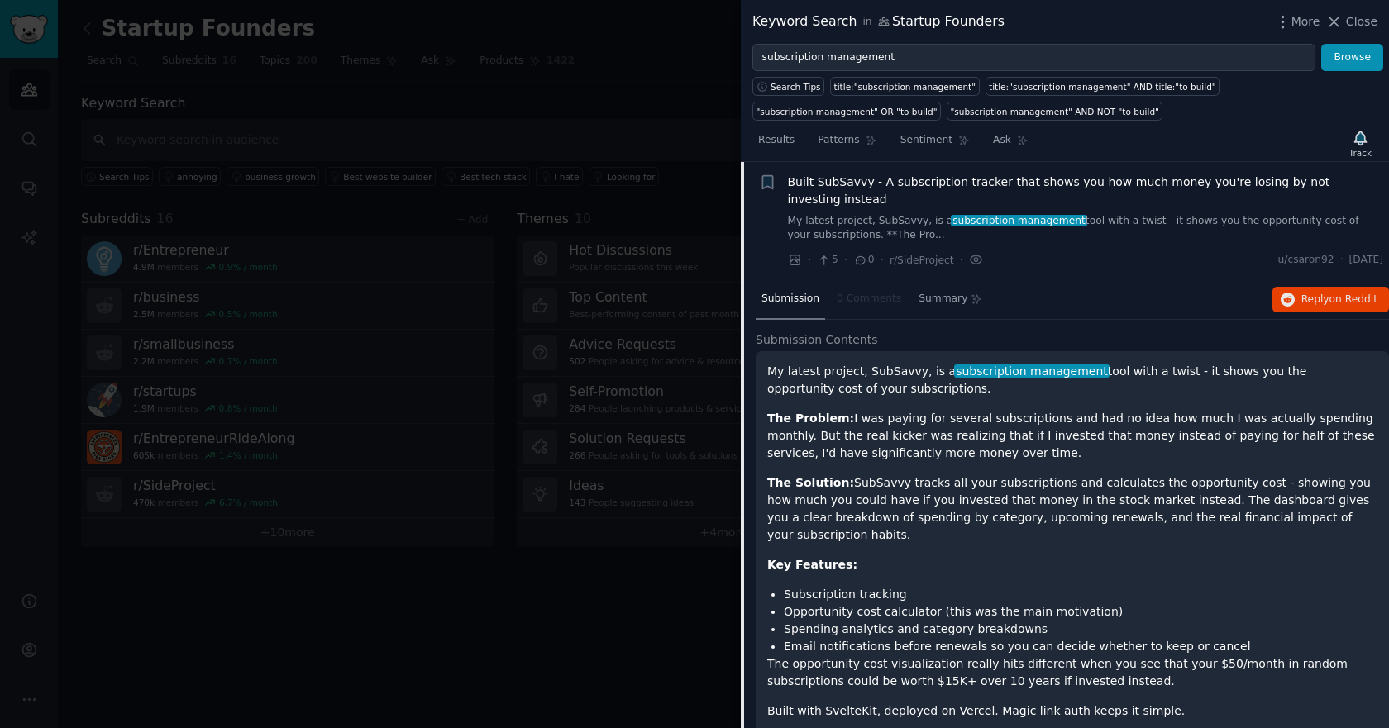
scroll to position [761, 0]
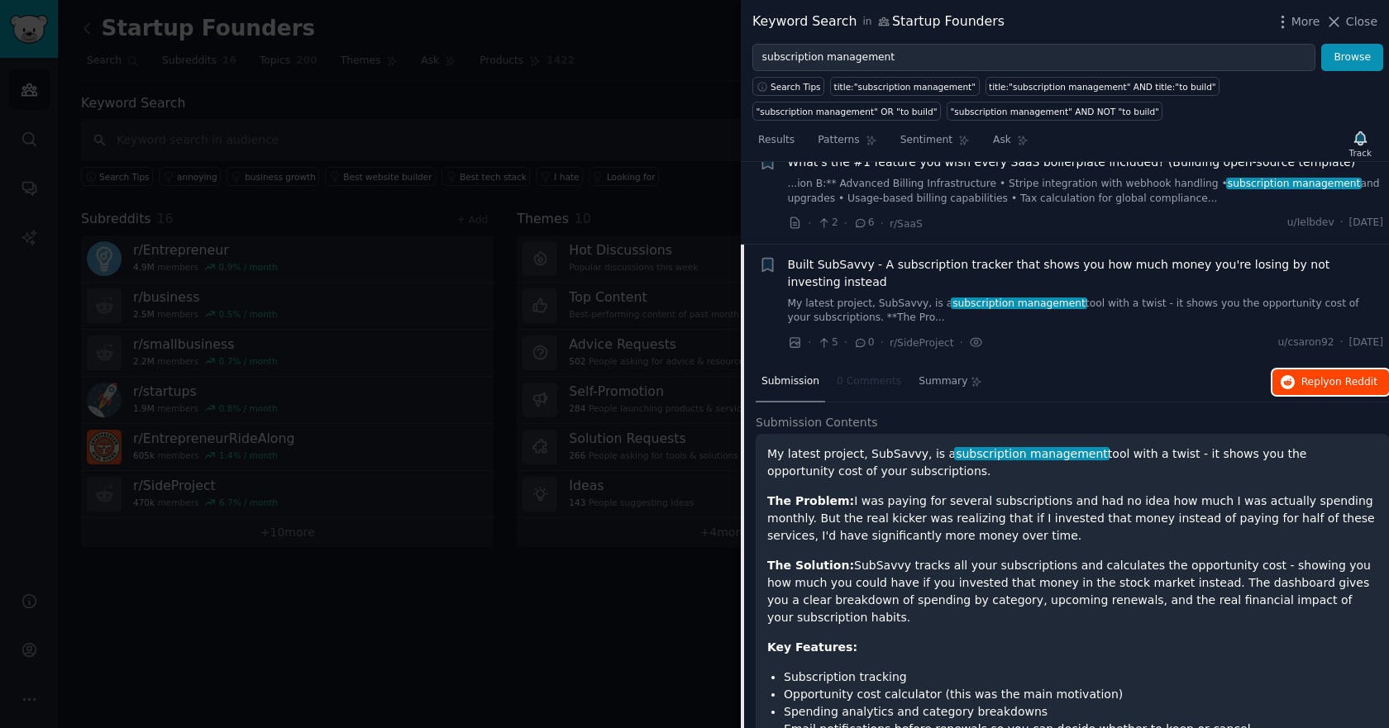
click at [1269, 375] on span "Reply on Reddit" at bounding box center [1339, 382] width 76 height 15
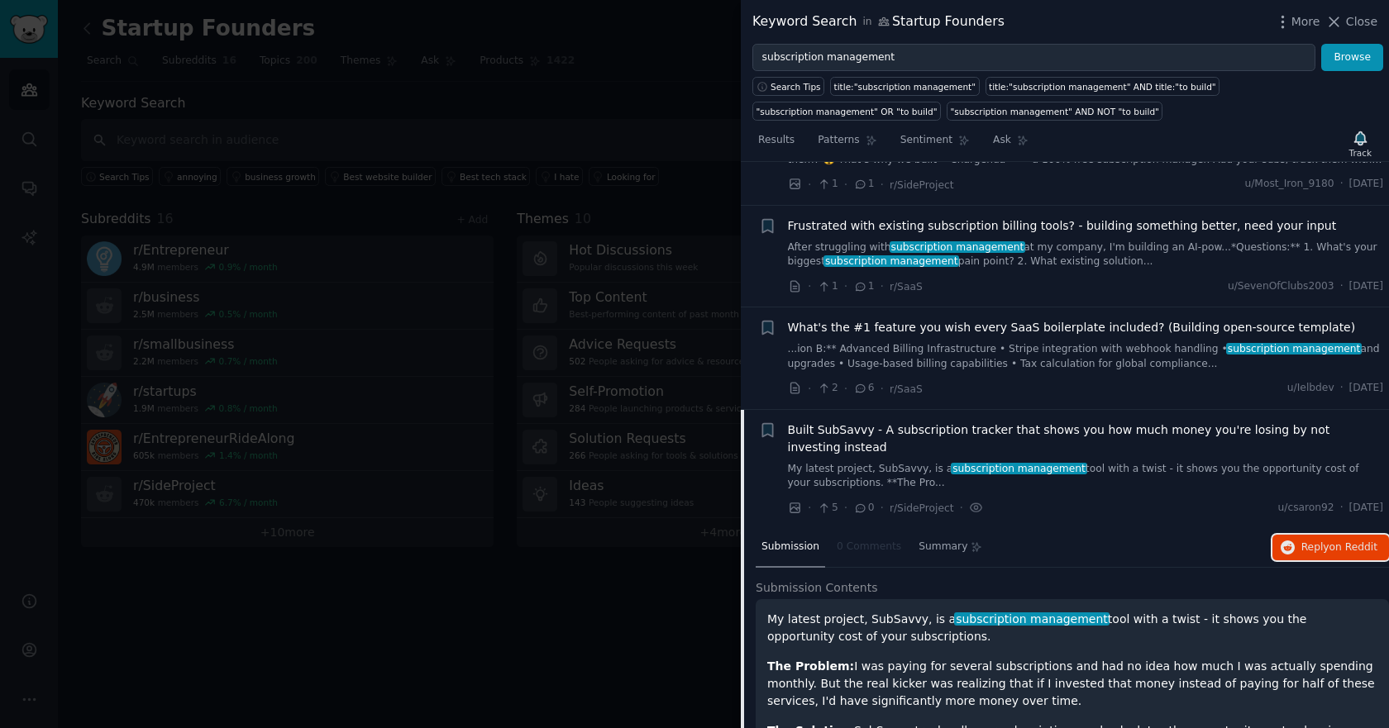
scroll to position [513, 0]
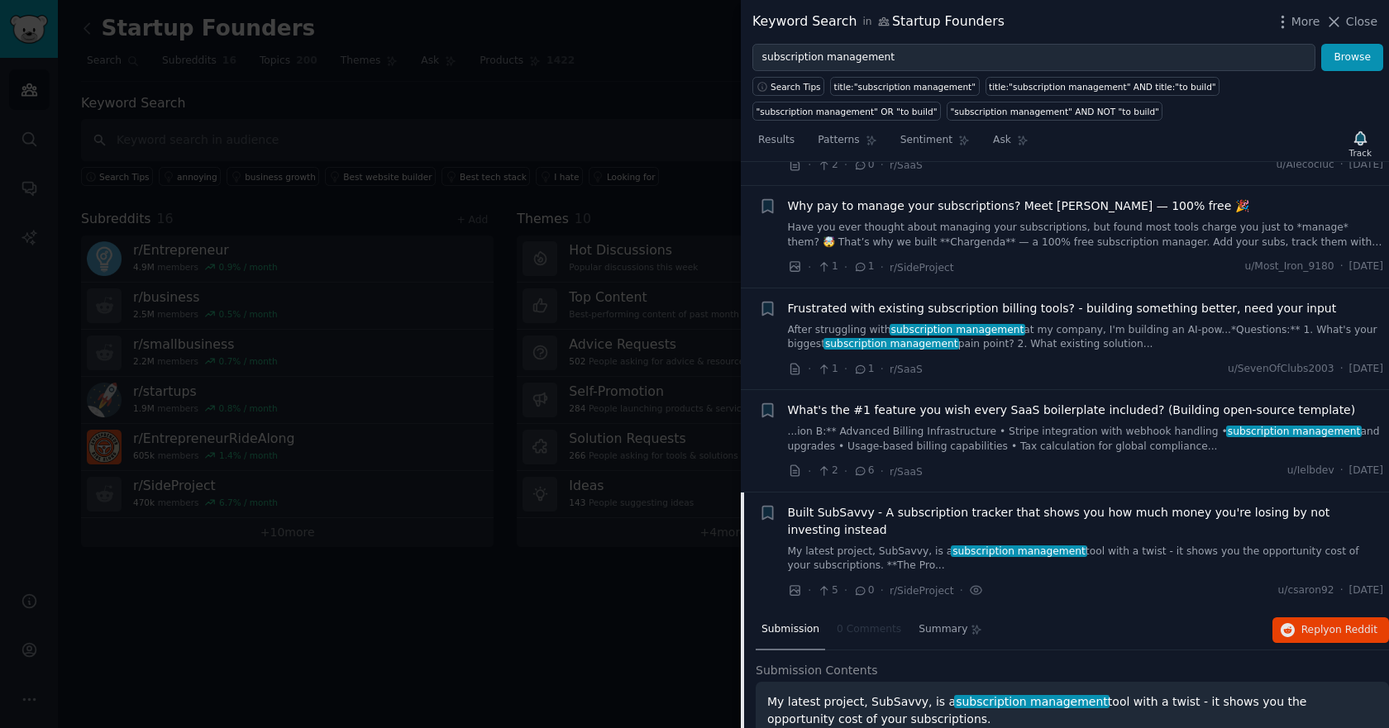
click at [1022, 311] on span "Frustrated with existing subscription billing tools? - building something bette…" at bounding box center [1062, 308] width 549 height 17
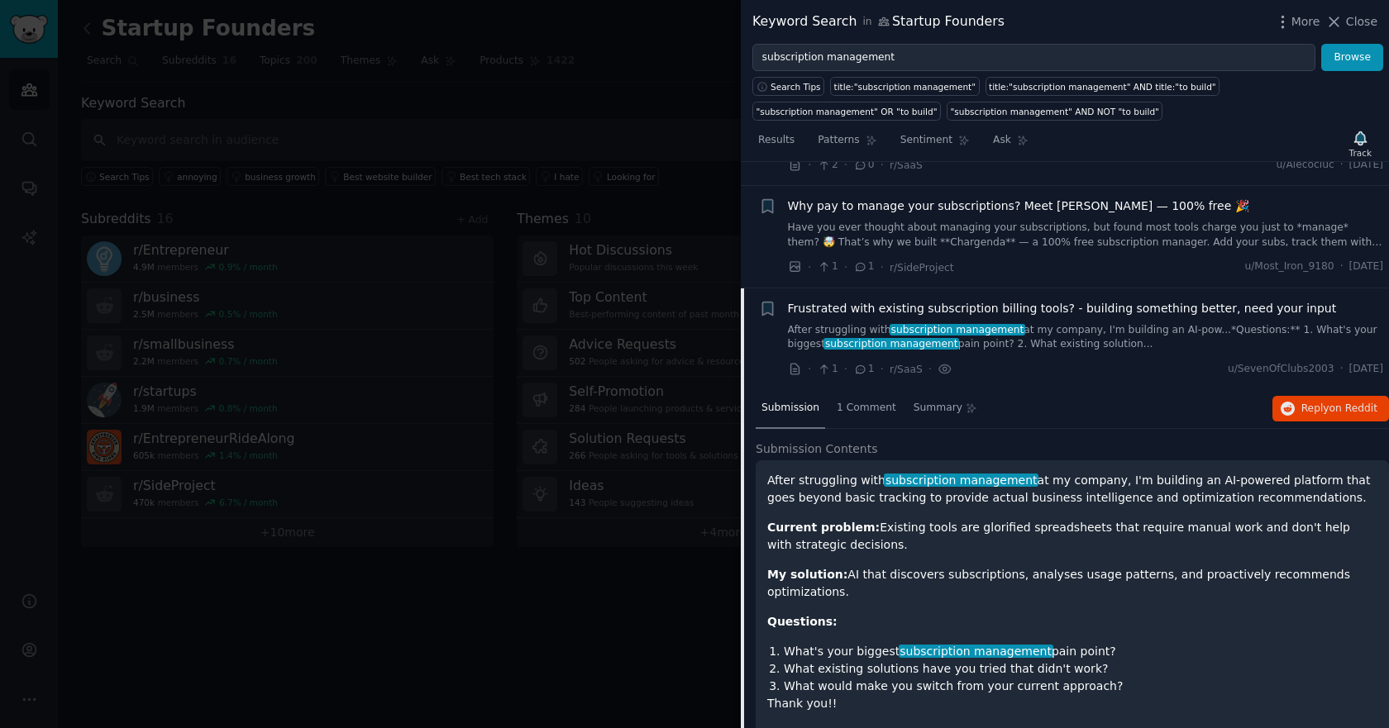
scroll to position [639, 0]
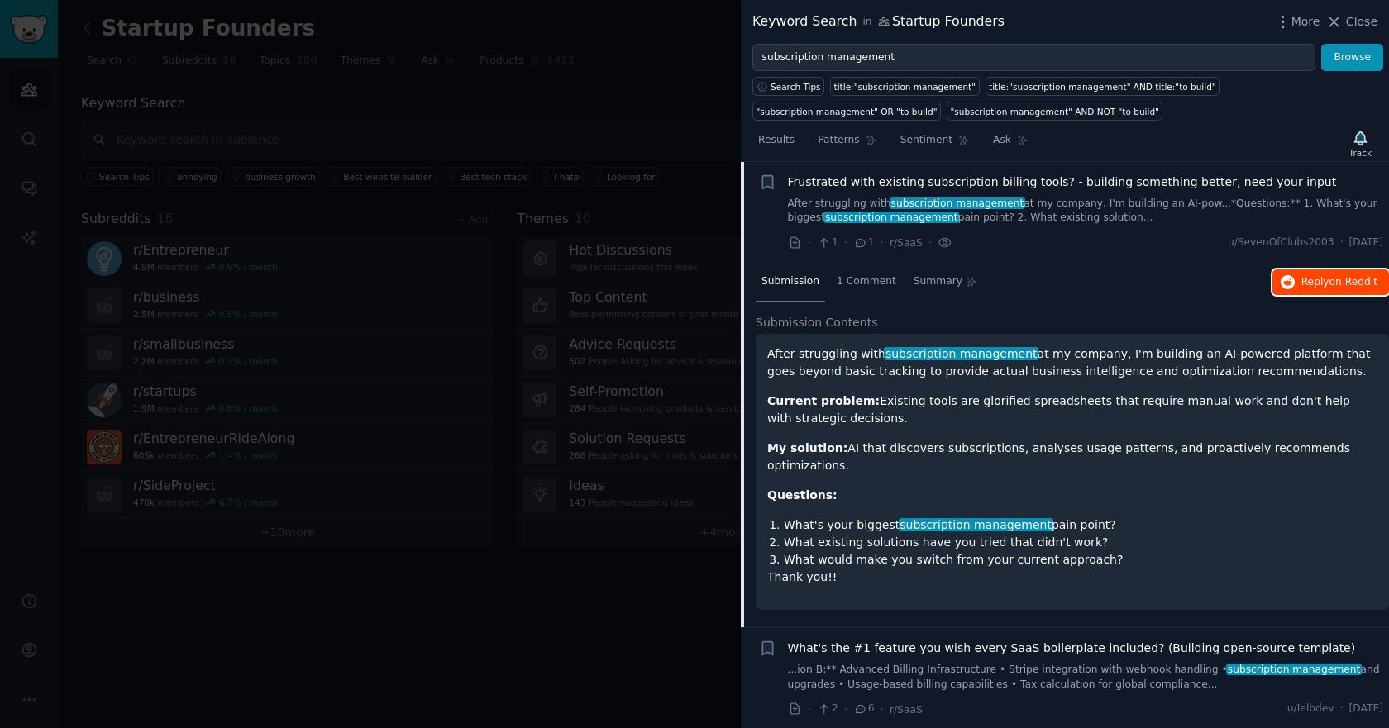
click at [1269, 284] on span "Reply on Reddit" at bounding box center [1339, 282] width 76 height 15
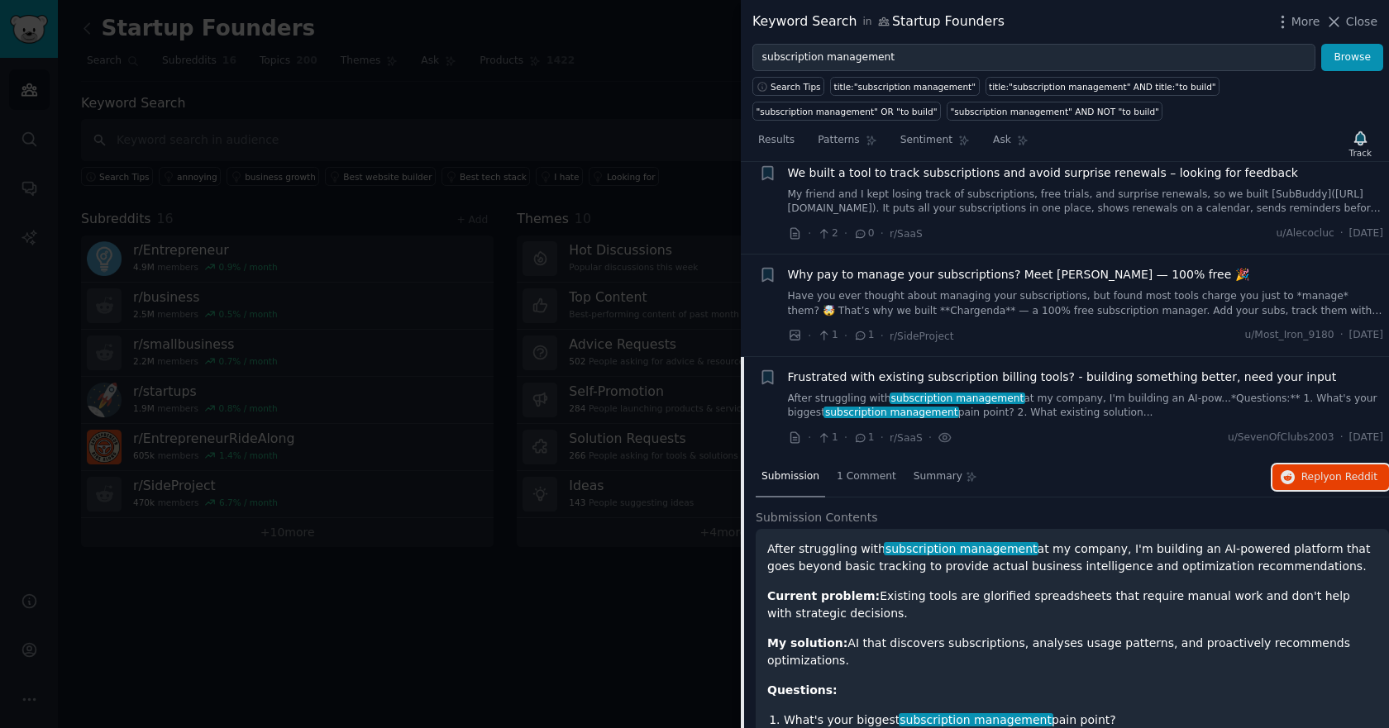
scroll to position [391, 0]
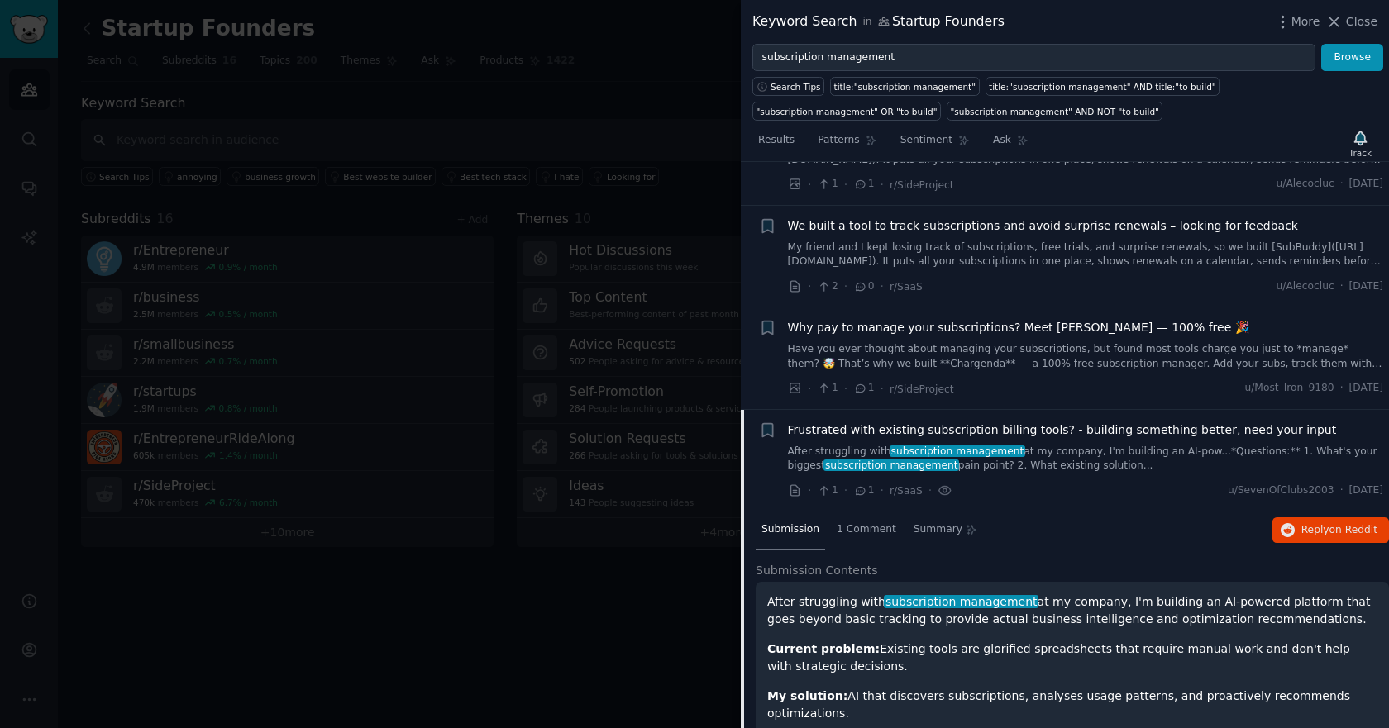
click at [909, 335] on span "Why pay to manage your subscriptions? Meet Chargenda — 100% free 🎉" at bounding box center [1018, 327] width 461 height 17
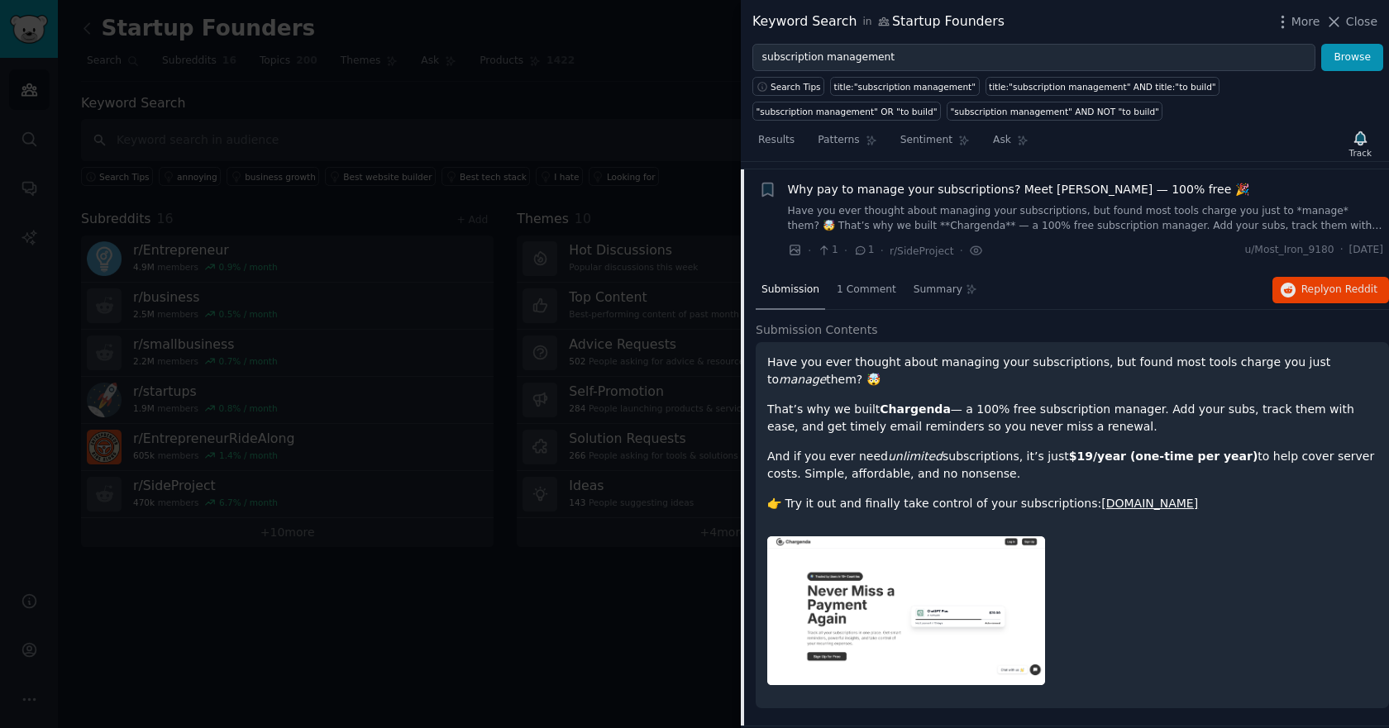
scroll to position [537, 0]
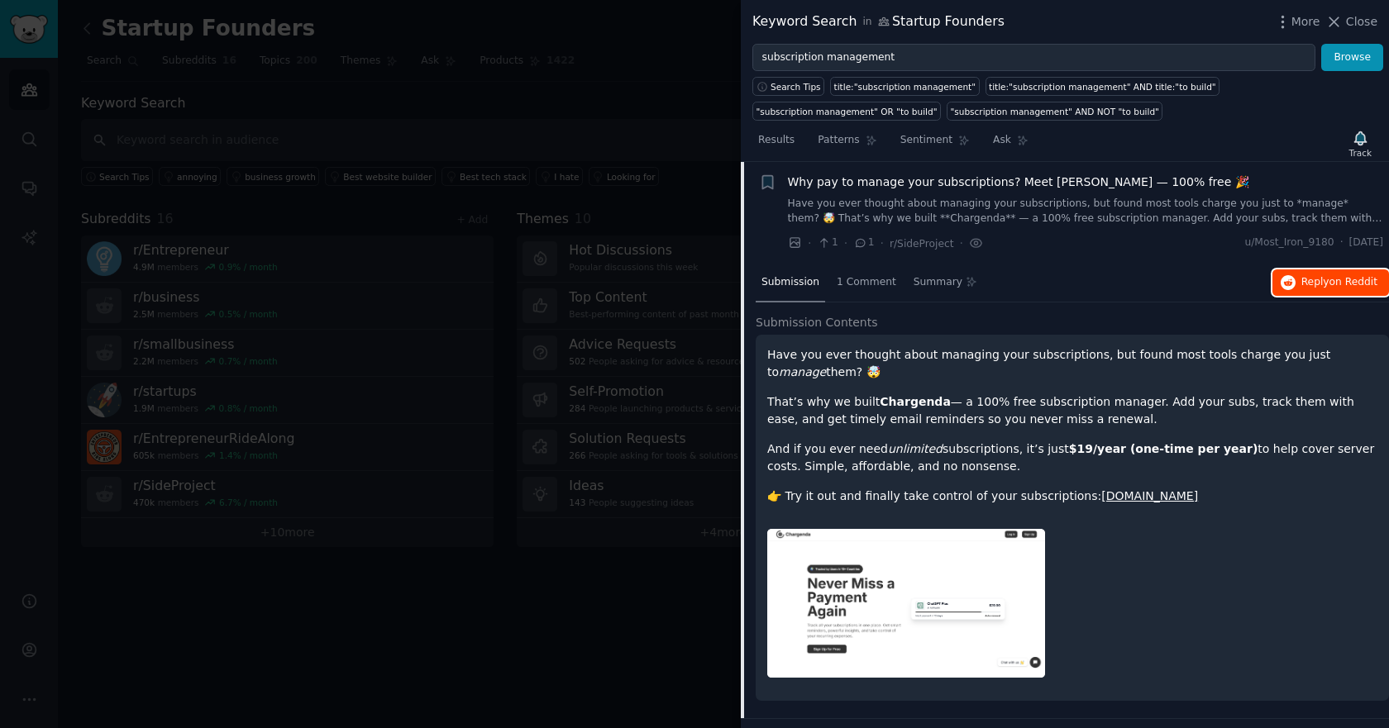
click at [1269, 281] on span "on Reddit" at bounding box center [1354, 282] width 48 height 12
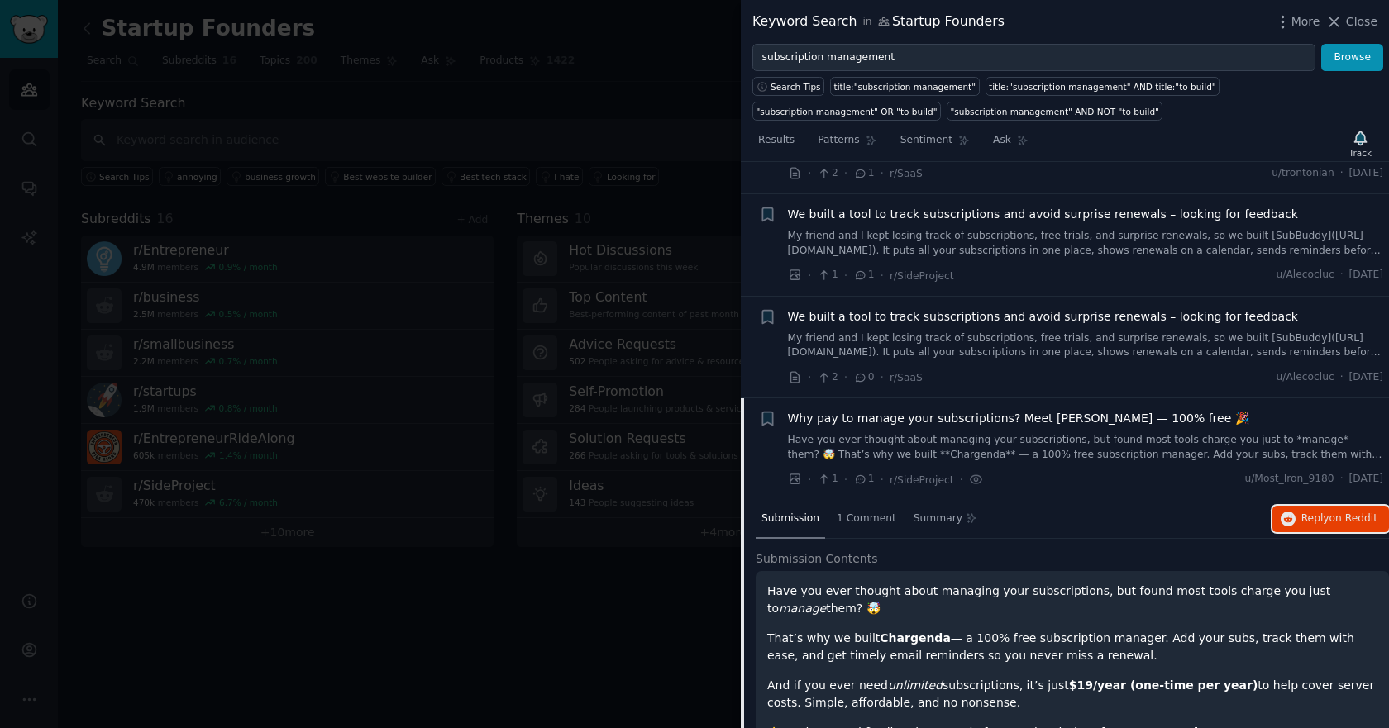
scroll to position [289, 0]
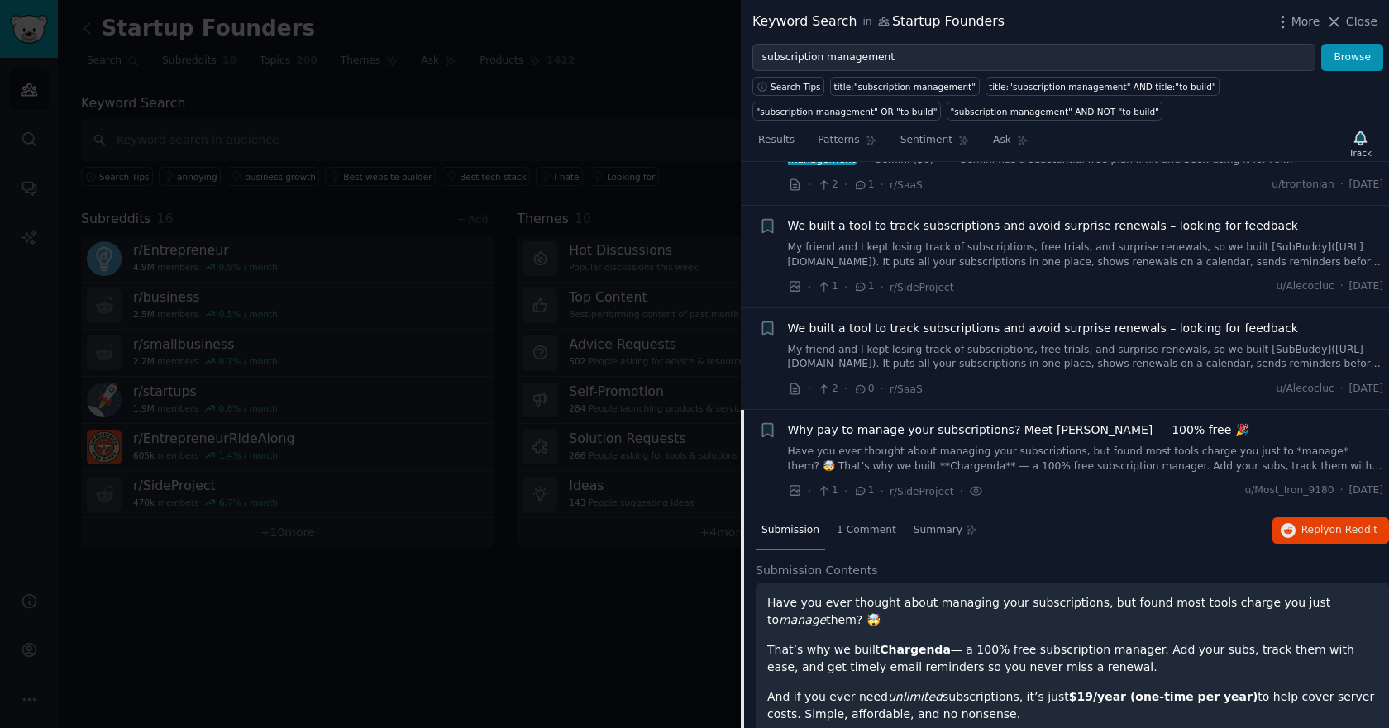
click at [965, 355] on link "My friend and I kept losing track of subscriptions, free trials, and surprise r…" at bounding box center [1086, 357] width 596 height 29
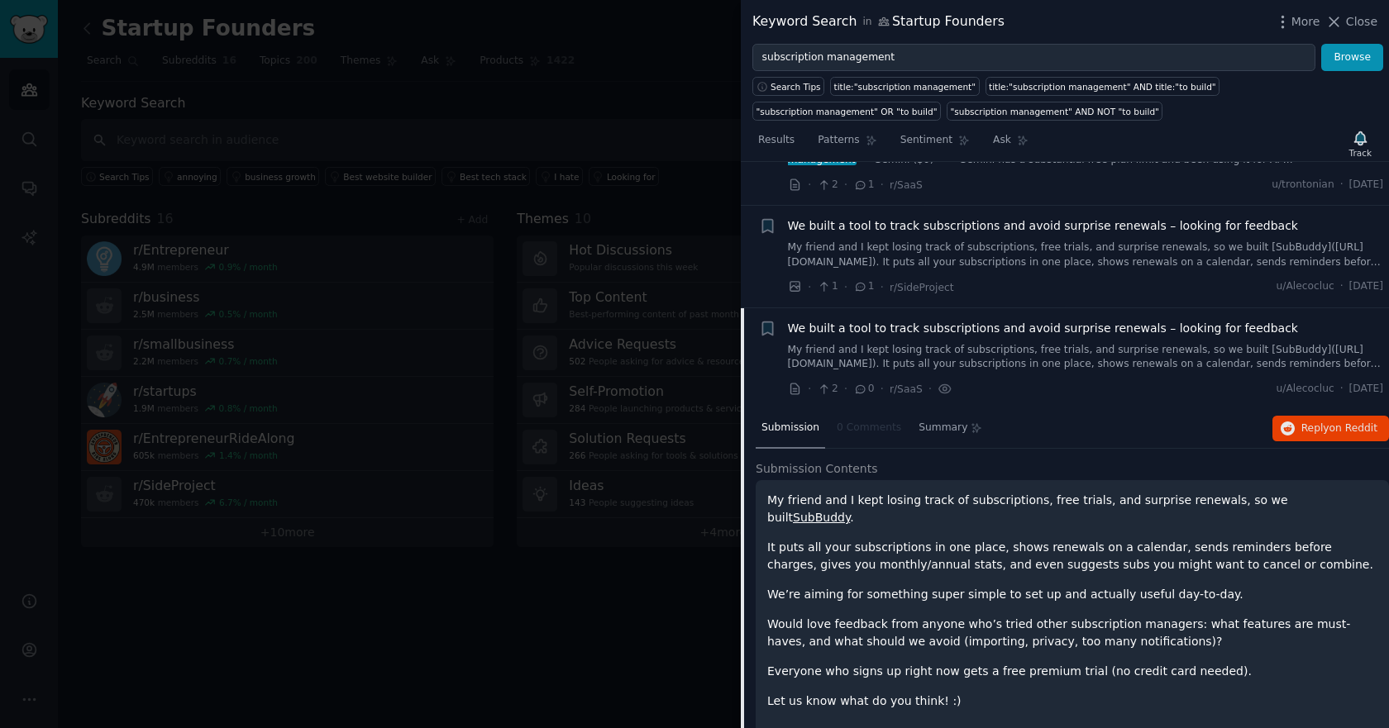
scroll to position [435, 0]
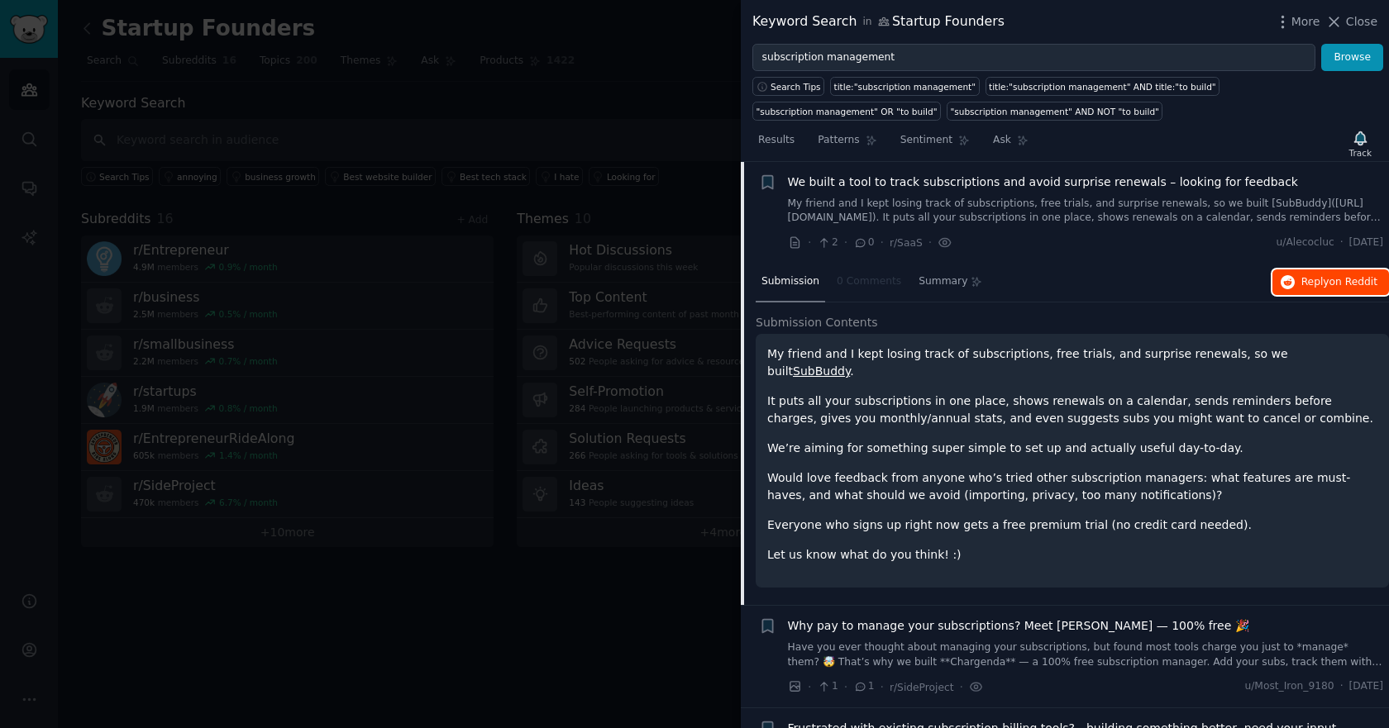
click at [1269, 274] on button "Reply on Reddit" at bounding box center [1330, 283] width 117 height 26
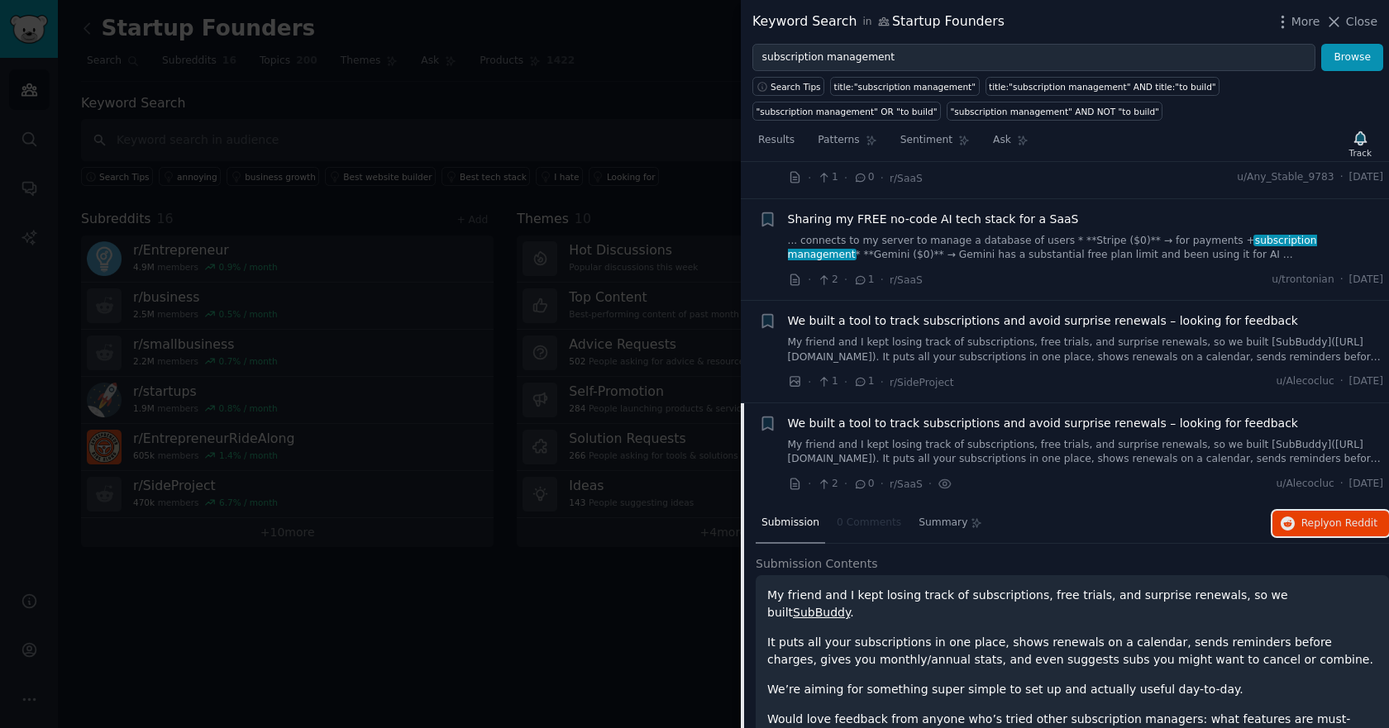
scroll to position [187, 0]
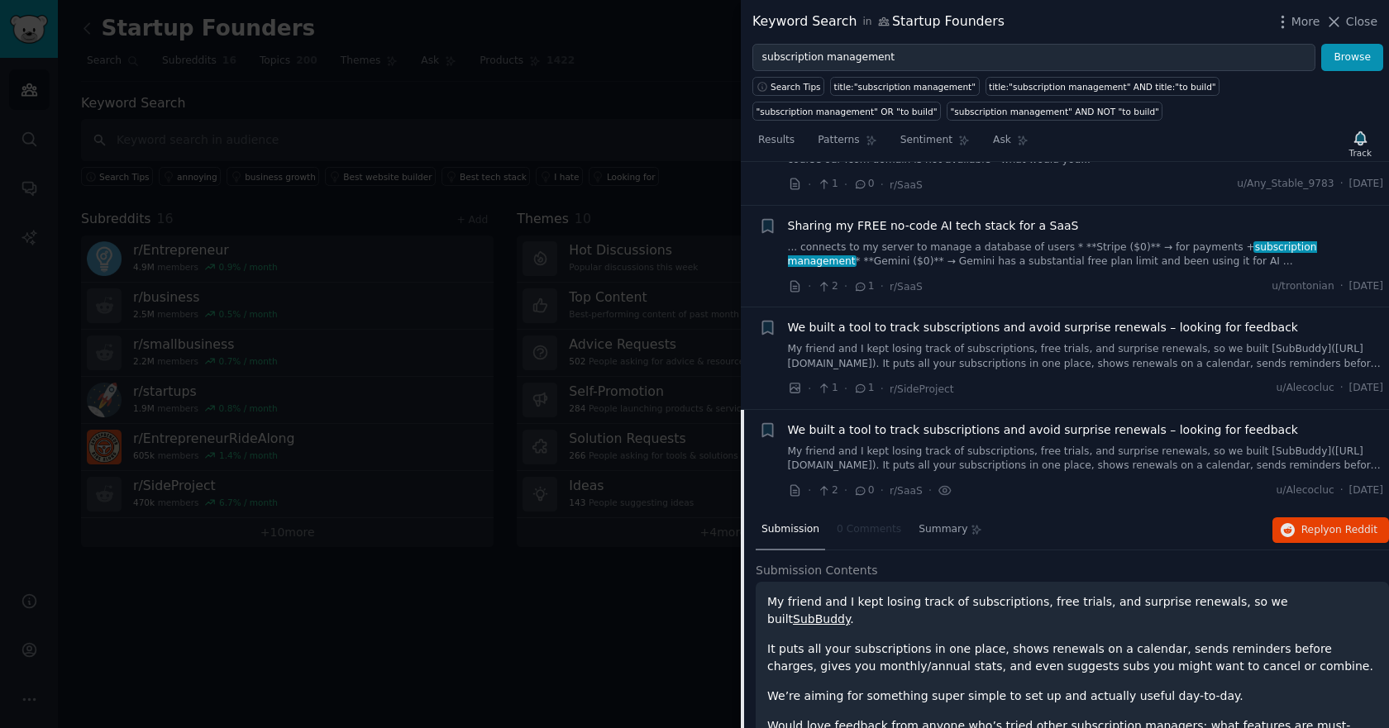
click at [960, 356] on link "My friend and I kept losing track of subscriptions, free trials, and surprise r…" at bounding box center [1086, 356] width 596 height 29
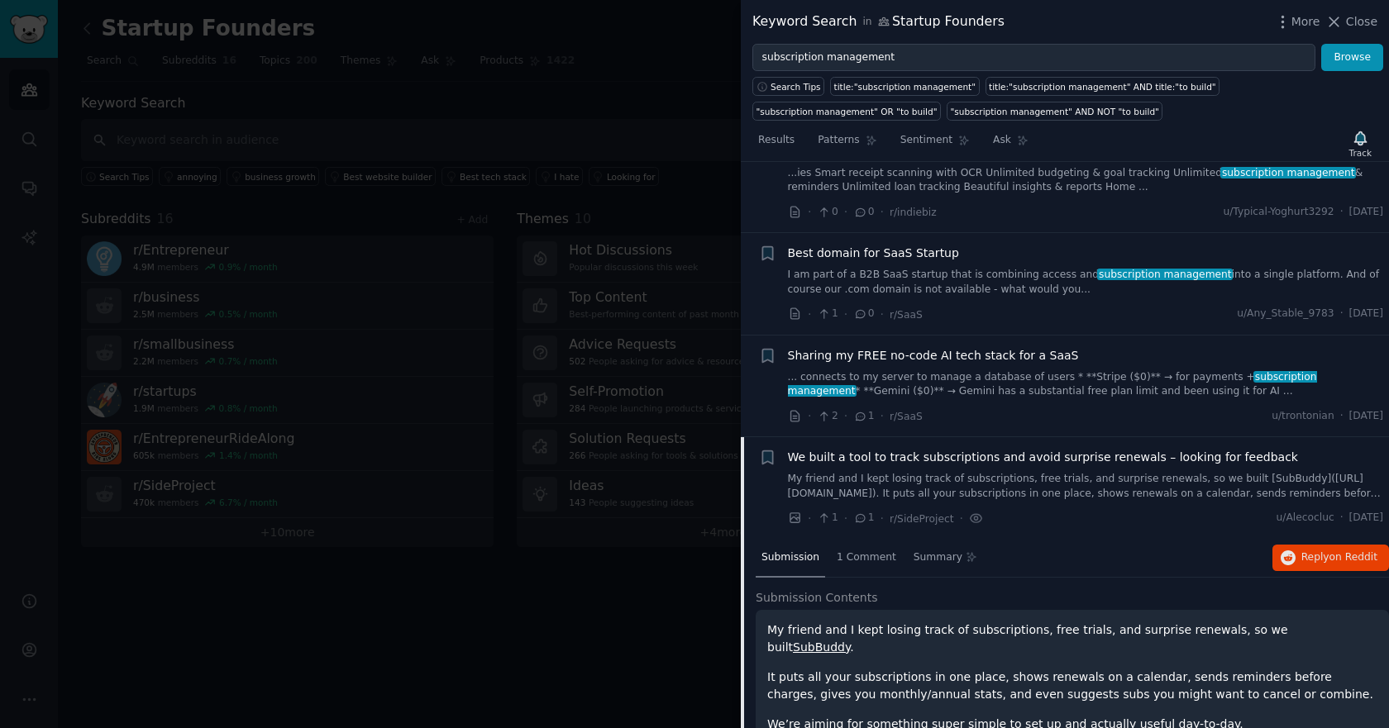
scroll to position [2, 0]
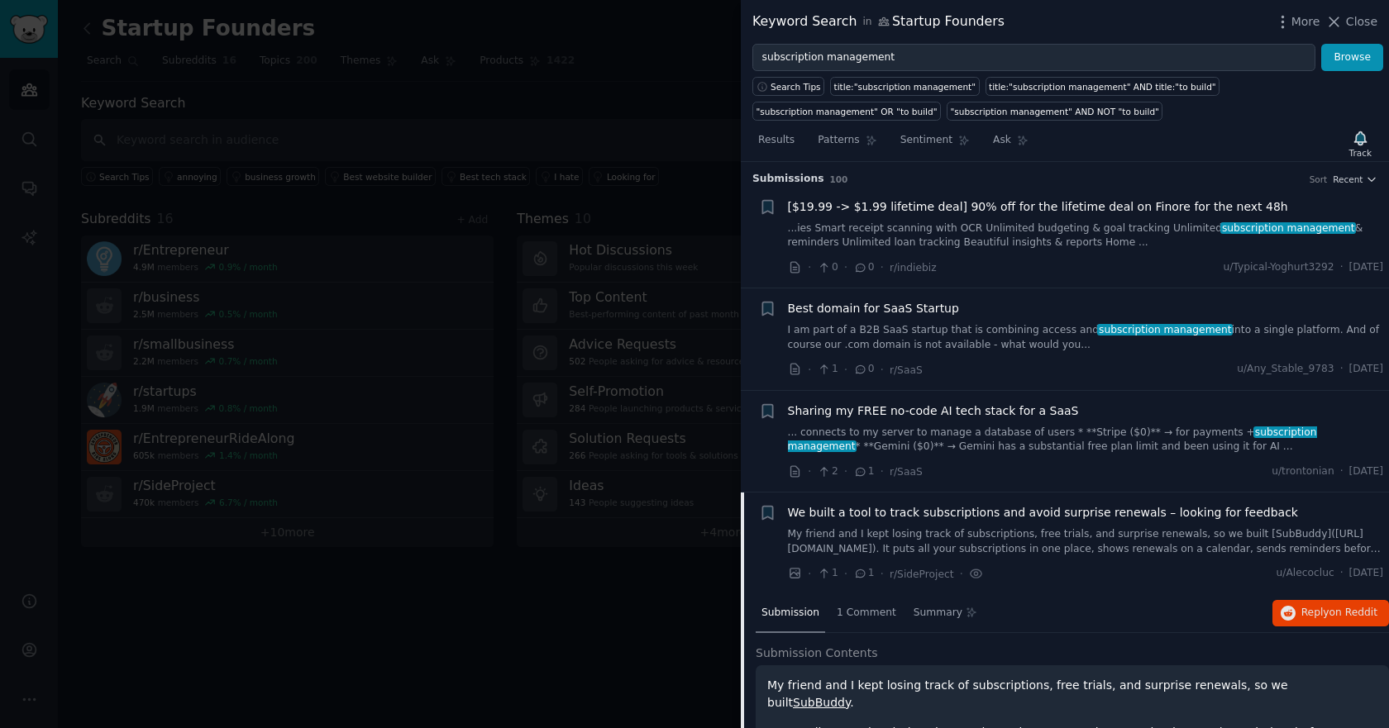
click at [944, 434] on link "... connects to my server to manage a database of users * **Stripe ($0)** → for…" at bounding box center [1086, 440] width 596 height 29
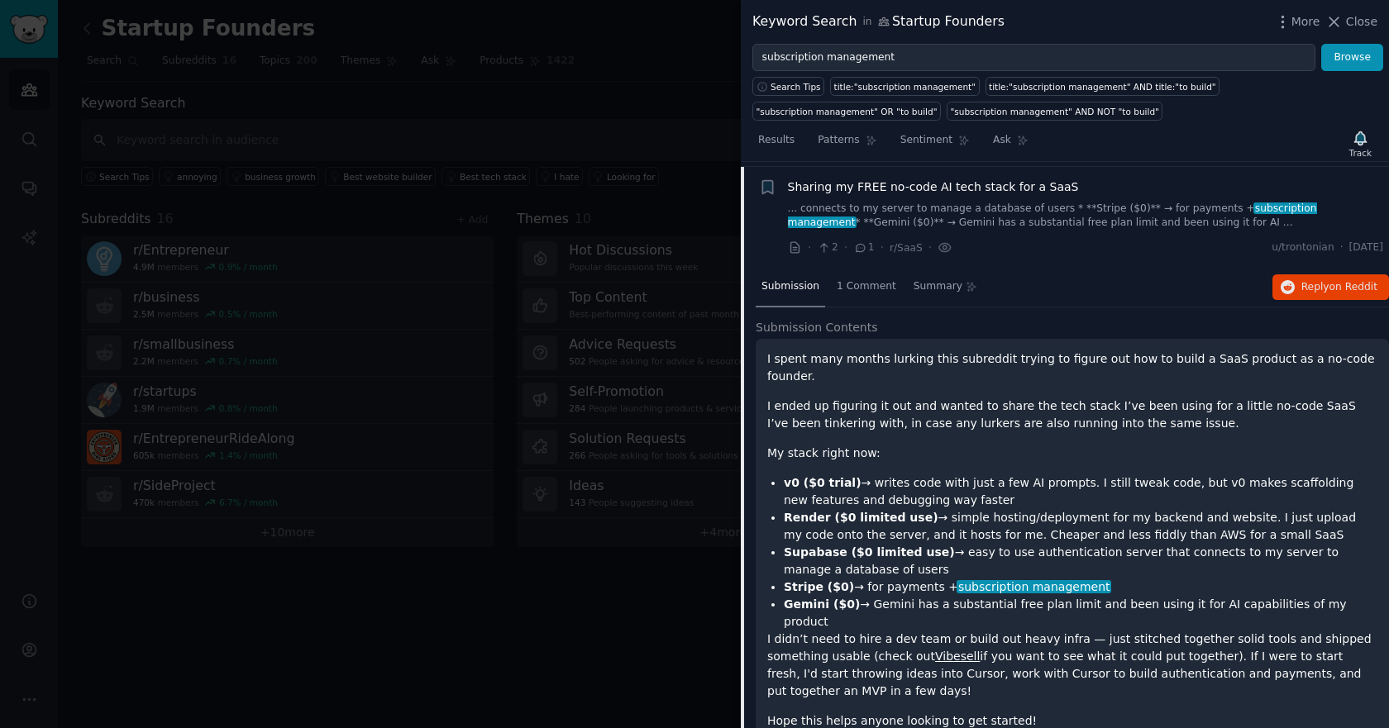
scroll to position [231, 0]
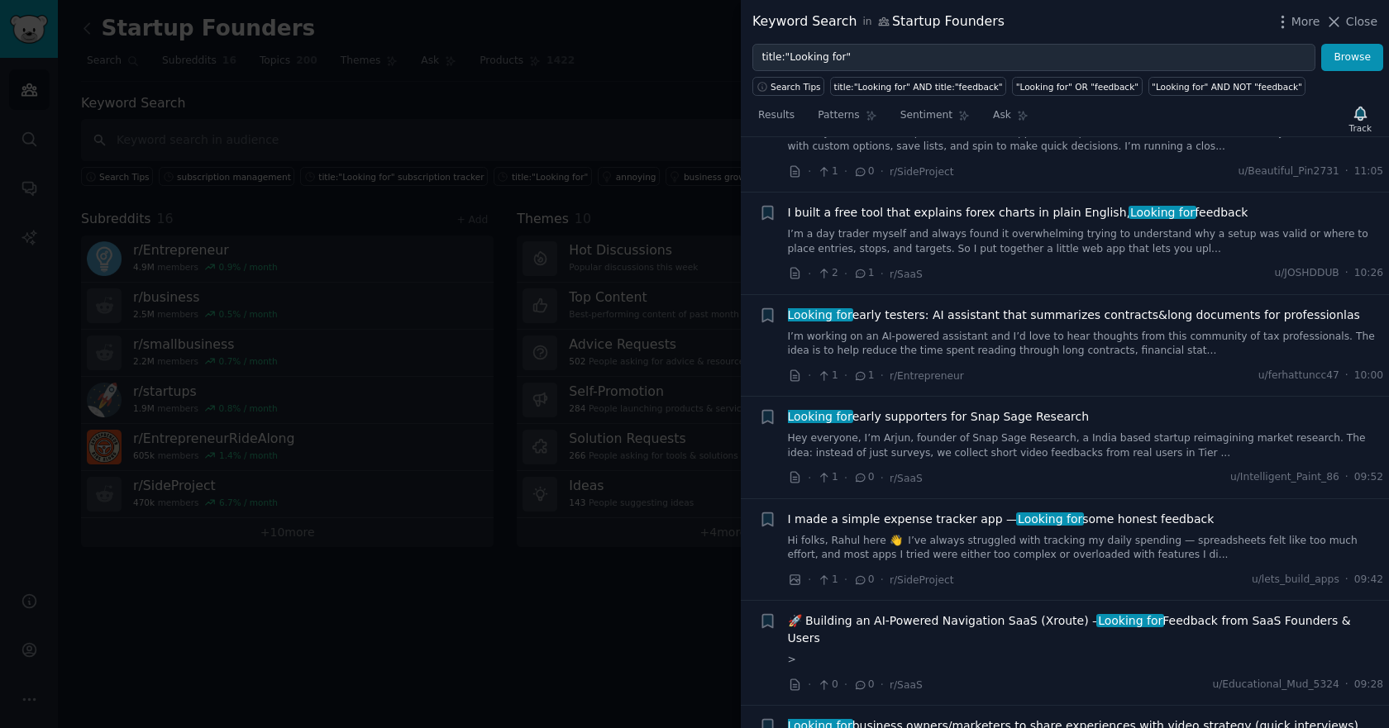
scroll to position [83, 0]
